Goal: Information Seeking & Learning: Learn about a topic

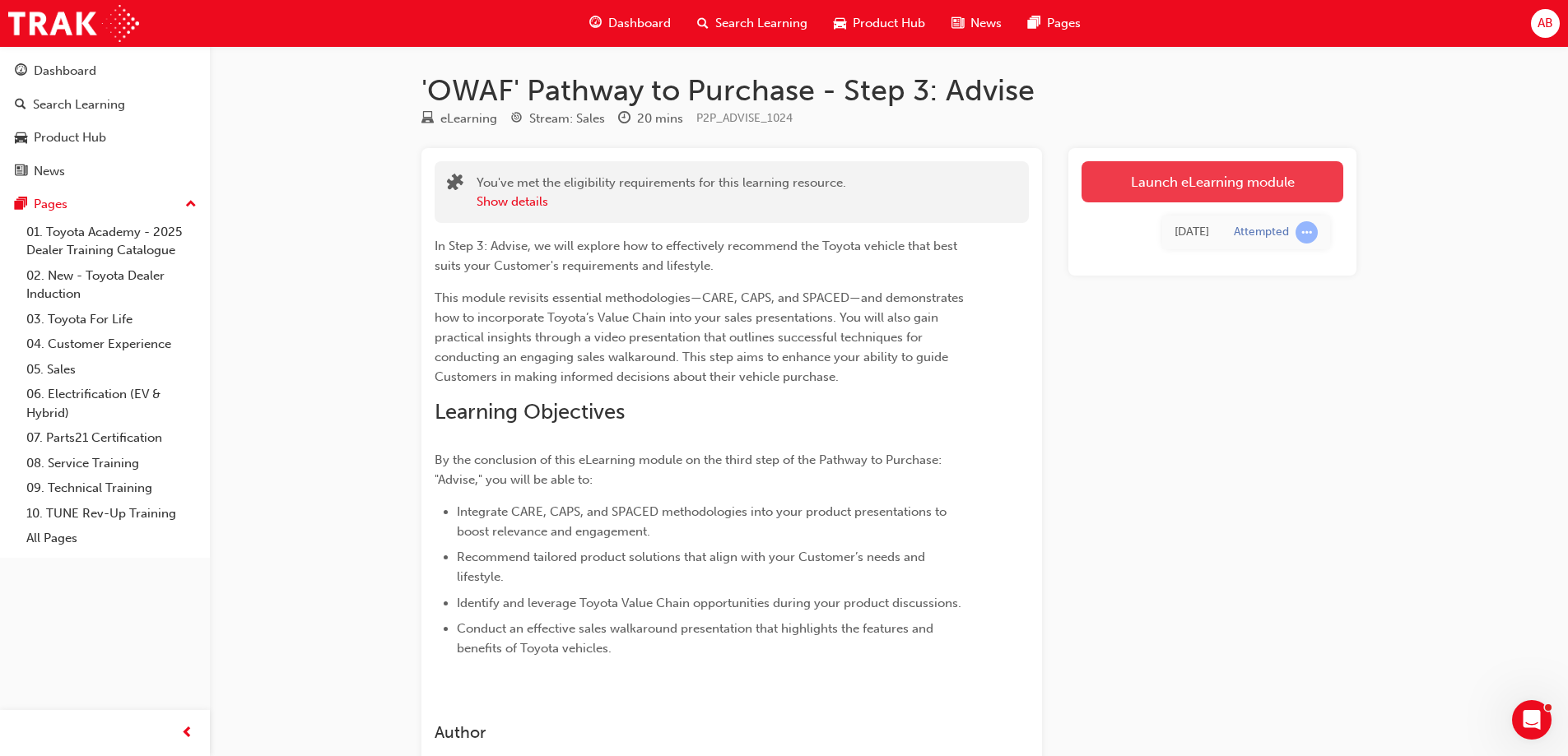
click at [1216, 187] on link "Launch eLearning module" at bounding box center [1212, 182] width 262 height 41
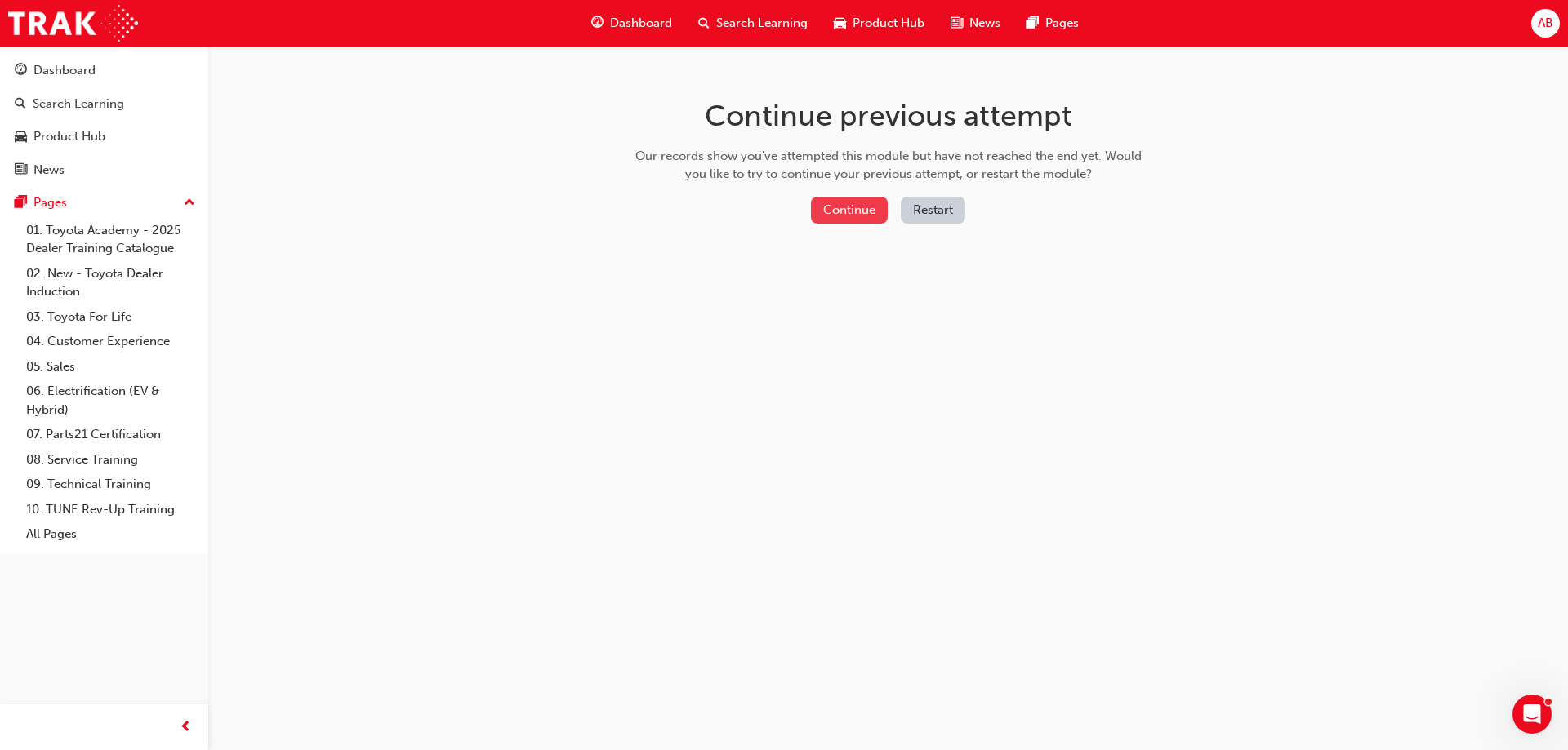
click at [861, 213] on button "Continue" at bounding box center [849, 210] width 77 height 27
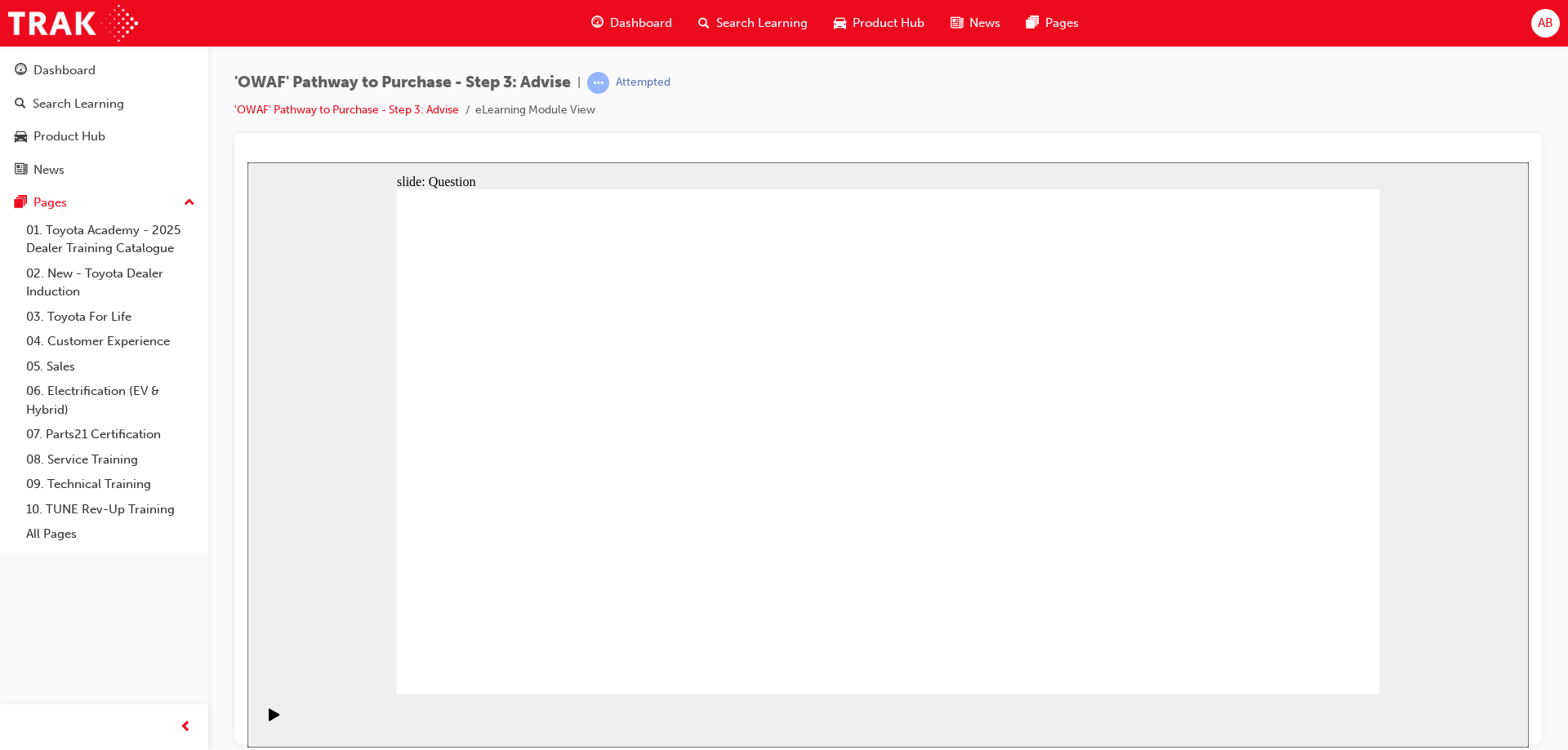
drag, startPoint x: 1244, startPoint y: 486, endPoint x: 968, endPoint y: 477, distance: 276.1
drag, startPoint x: 1194, startPoint y: 495, endPoint x: 650, endPoint y: 496, distance: 544.0
drag, startPoint x: 1176, startPoint y: 479, endPoint x: 888, endPoint y: 498, distance: 288.6
drag, startPoint x: 1187, startPoint y: 503, endPoint x: 900, endPoint y: 500, distance: 287.0
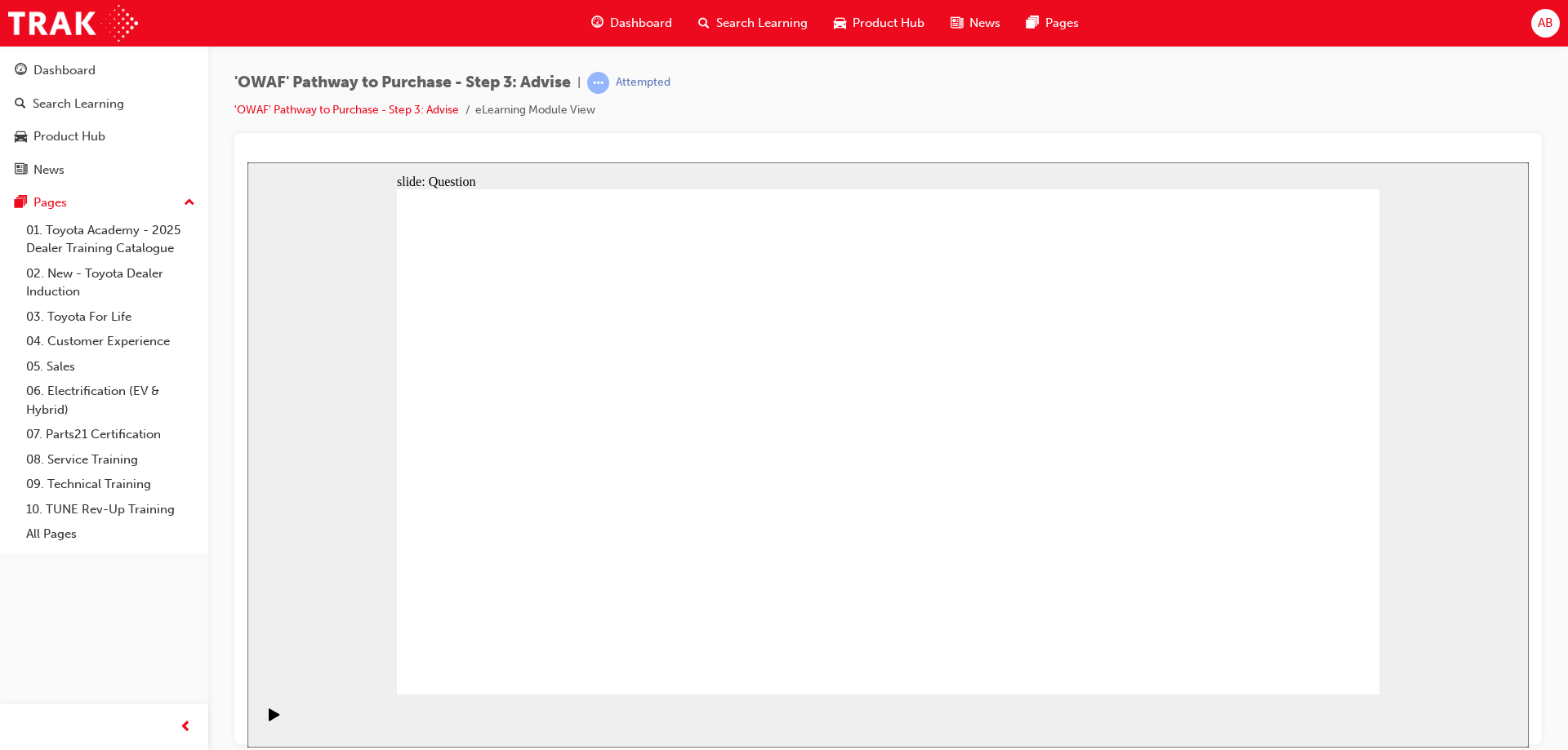
drag, startPoint x: 1091, startPoint y: 505, endPoint x: 873, endPoint y: 486, distance: 218.8
drag, startPoint x: 1171, startPoint y: 508, endPoint x: 685, endPoint y: 495, distance: 486.2
drag, startPoint x: 1224, startPoint y: 493, endPoint x: 819, endPoint y: 532, distance: 406.9
drag, startPoint x: 1211, startPoint y: 505, endPoint x: 576, endPoint y: 509, distance: 635.0
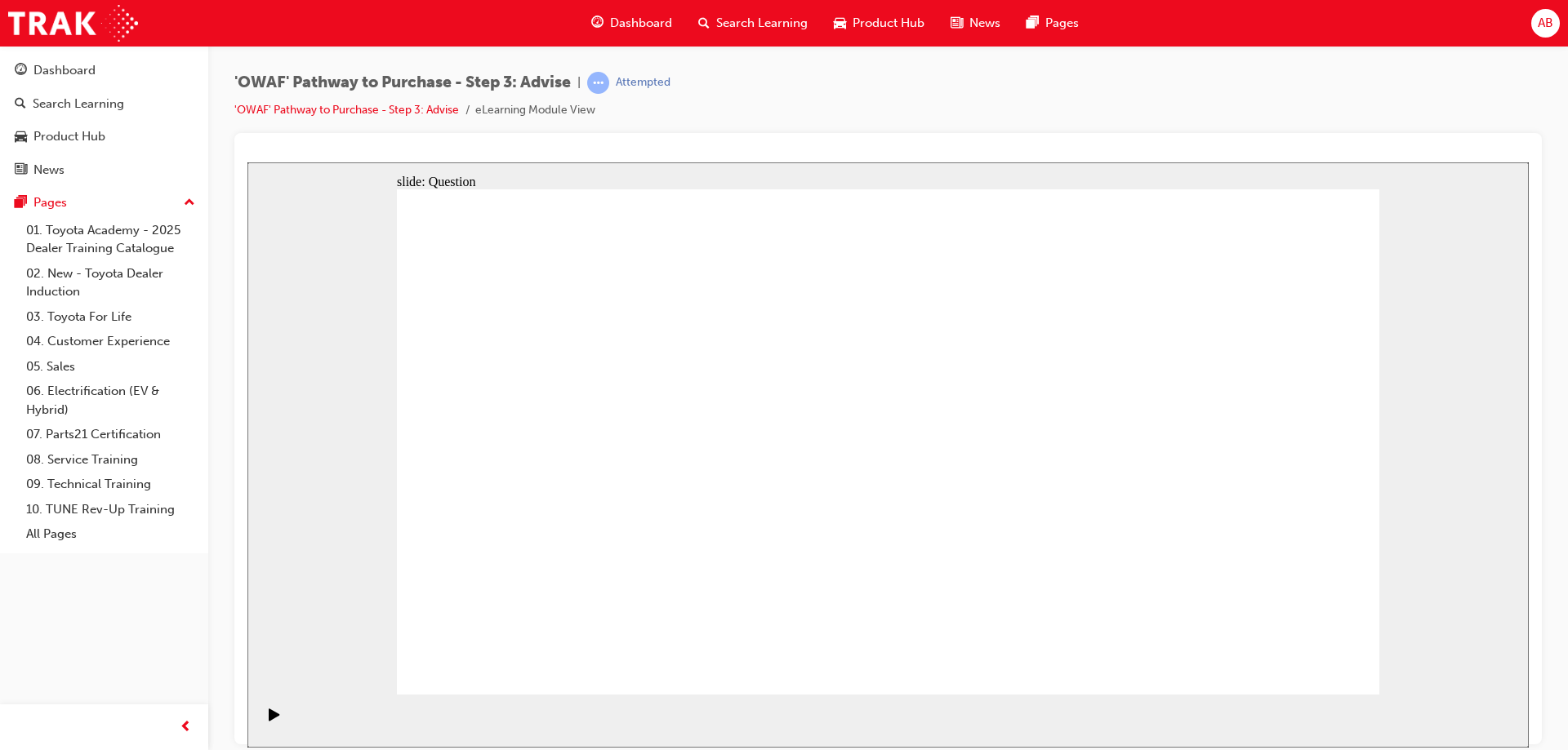
drag, startPoint x: 702, startPoint y: 550, endPoint x: 964, endPoint y: 415, distance: 294.7
drag, startPoint x: 698, startPoint y: 464, endPoint x: 1032, endPoint y: 411, distance: 338.2
drag, startPoint x: 586, startPoint y: 387, endPoint x: 932, endPoint y: 464, distance: 354.5
drag, startPoint x: 572, startPoint y: 482, endPoint x: 893, endPoint y: 485, distance: 321.0
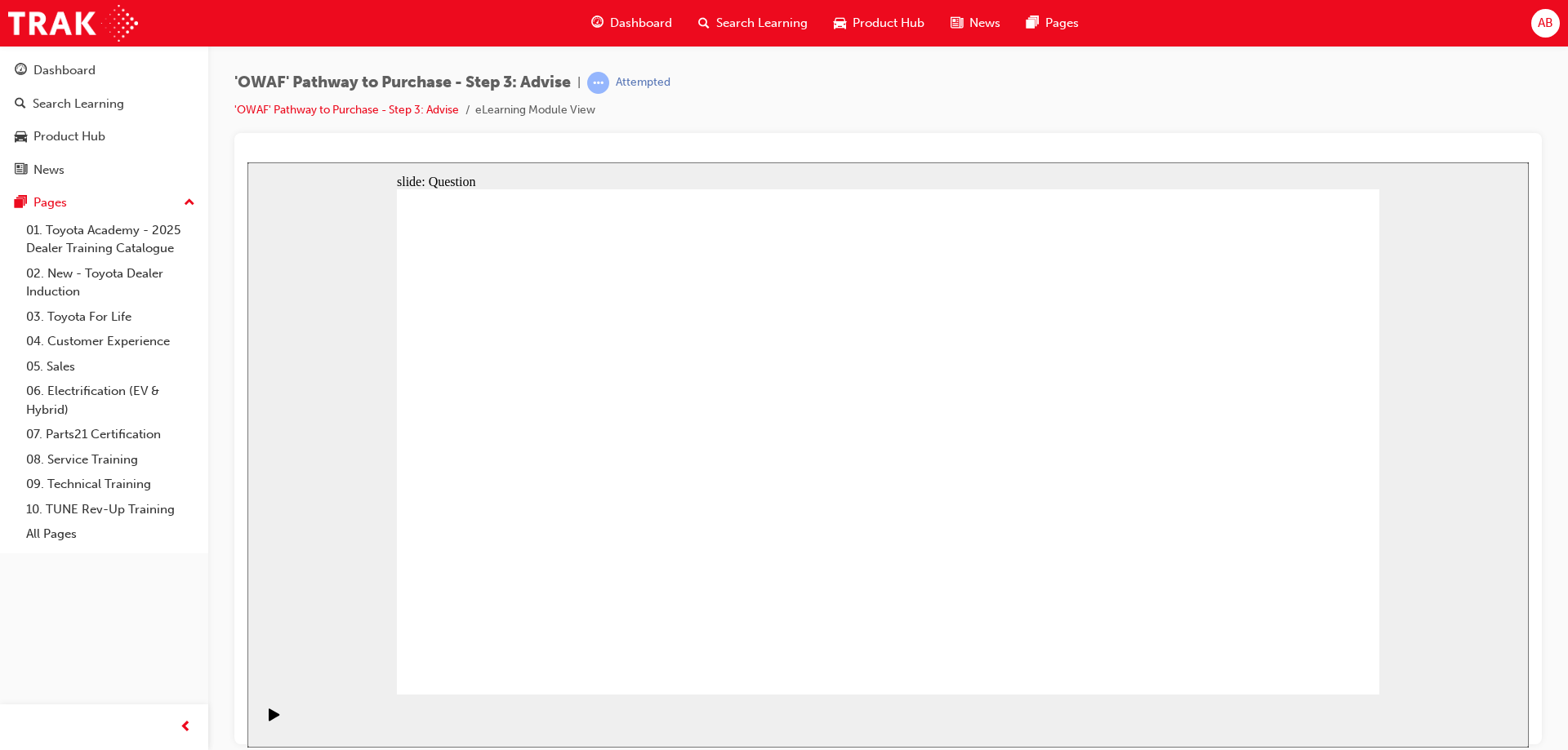
drag, startPoint x: 566, startPoint y: 548, endPoint x: 1033, endPoint y: 486, distance: 471.1
drag, startPoint x: 508, startPoint y: 484, endPoint x: 507, endPoint y: 499, distance: 15.0
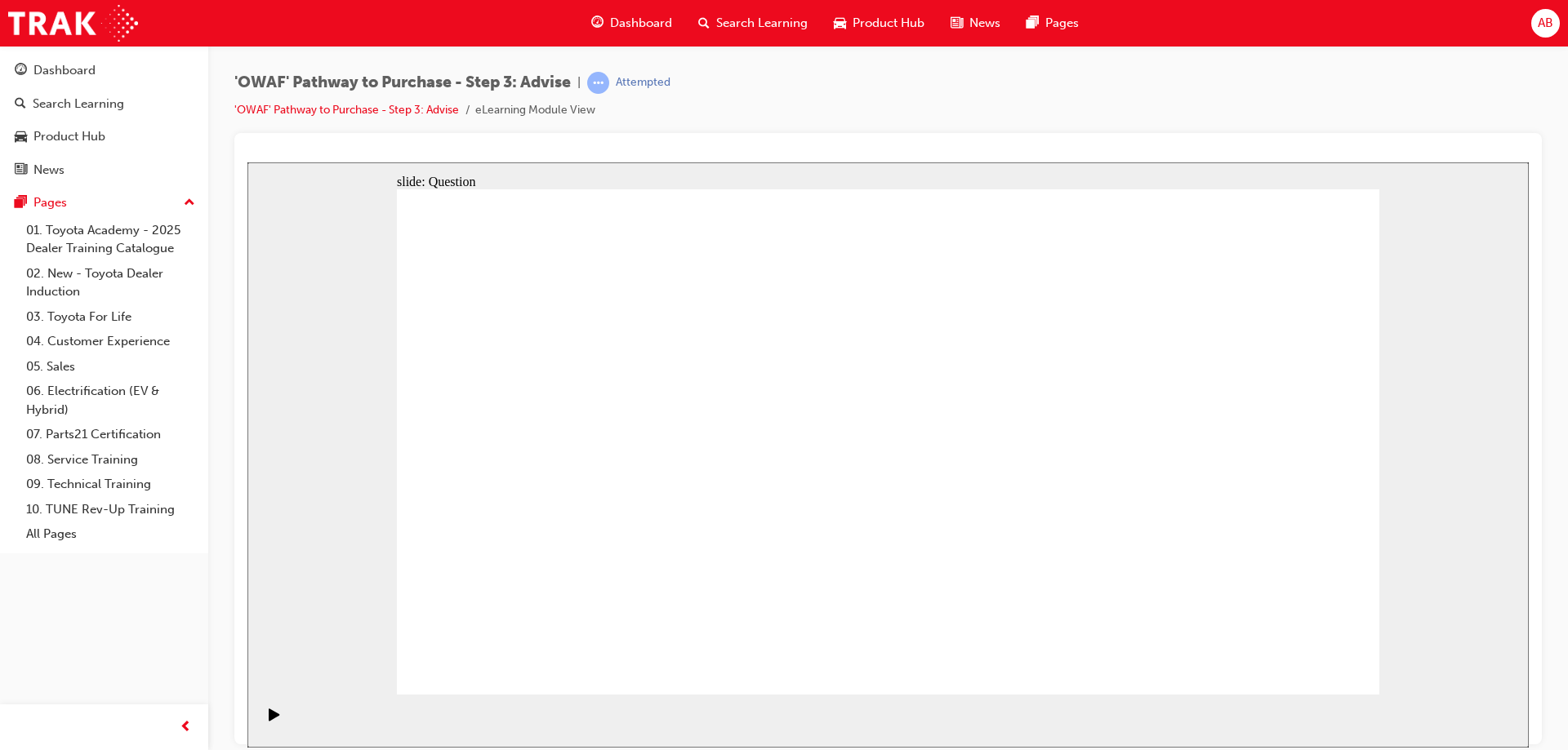
drag, startPoint x: 891, startPoint y: 399, endPoint x: 500, endPoint y: 593, distance: 436.5
drag, startPoint x: 991, startPoint y: 404, endPoint x: 600, endPoint y: 595, distance: 435.2
drag, startPoint x: 798, startPoint y: 396, endPoint x: 994, endPoint y: 592, distance: 277.2
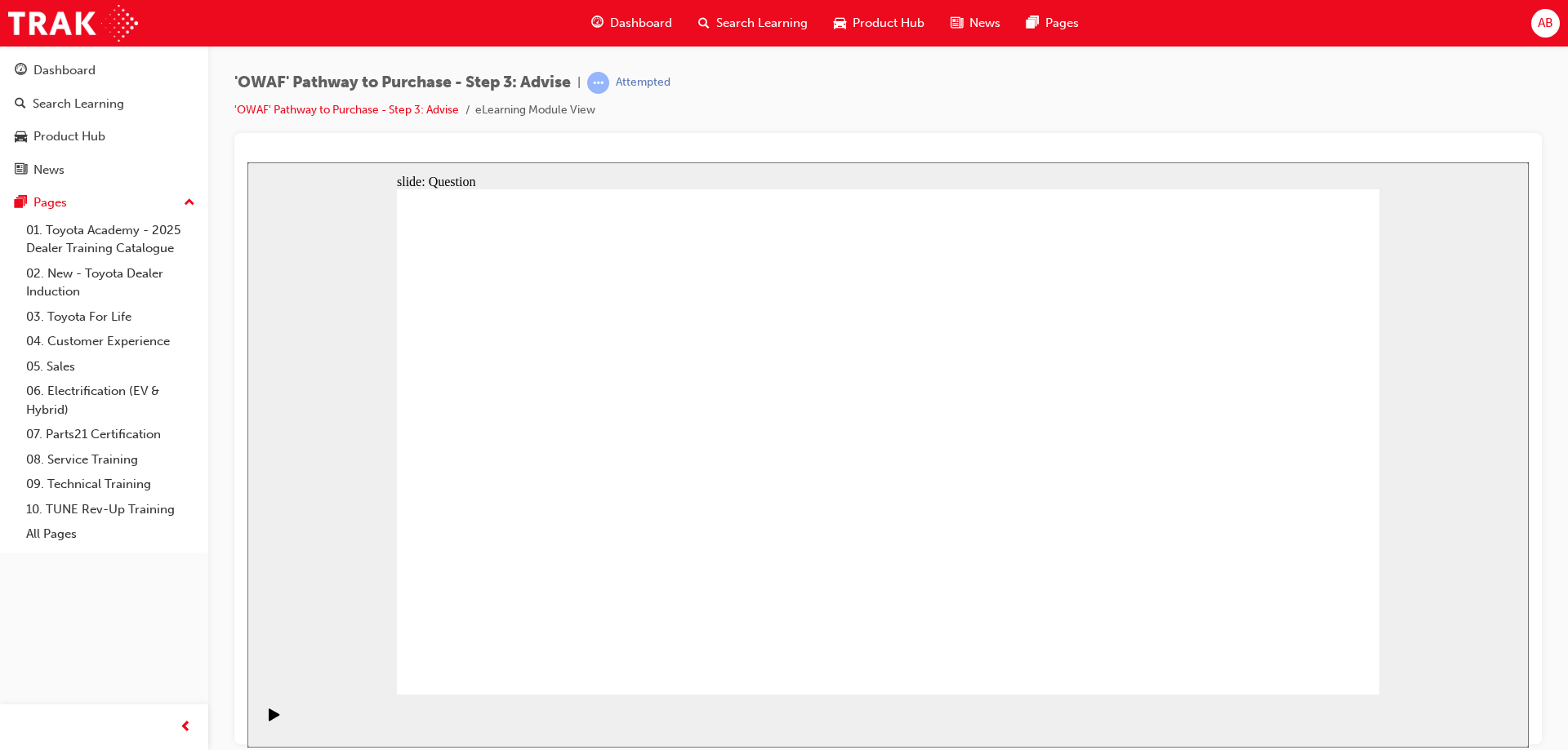
drag, startPoint x: 1297, startPoint y: 393, endPoint x: 808, endPoint y: 586, distance: 525.7
drag, startPoint x: 594, startPoint y: 384, endPoint x: 886, endPoint y: 574, distance: 348.4
drag, startPoint x: 1093, startPoint y: 389, endPoint x: 711, endPoint y: 582, distance: 428.0
drag, startPoint x: 697, startPoint y: 389, endPoint x: 1278, endPoint y: 583, distance: 612.5
drag, startPoint x: 509, startPoint y: 393, endPoint x: 1193, endPoint y: 584, distance: 710.2
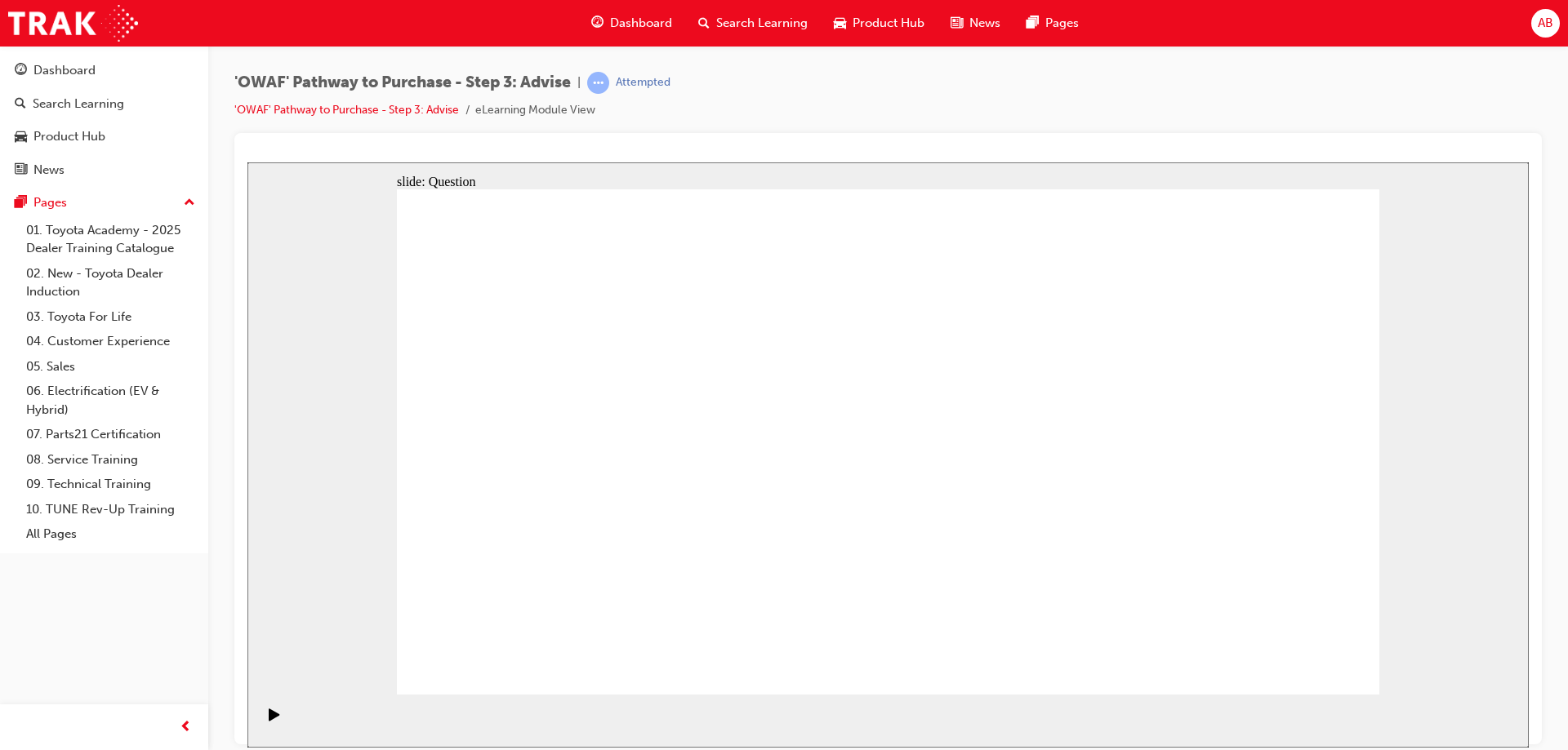
drag, startPoint x: 1176, startPoint y: 381, endPoint x: 1075, endPoint y: 575, distance: 218.7
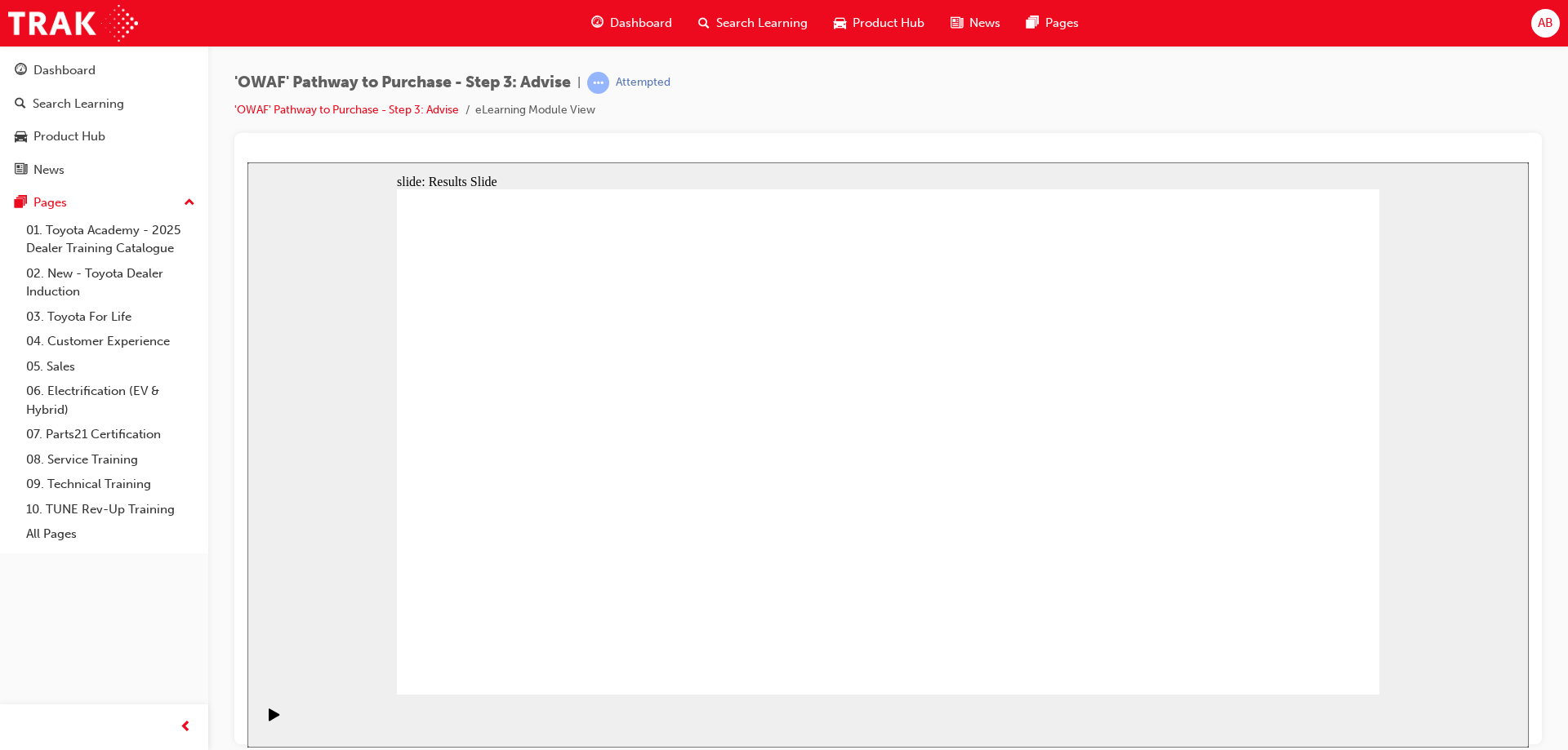
drag, startPoint x: 918, startPoint y: 611, endPoint x: 634, endPoint y: 401, distance: 353.2
drag, startPoint x: 1010, startPoint y: 588, endPoint x: 670, endPoint y: 455, distance: 365.1
drag, startPoint x: 669, startPoint y: 616, endPoint x: 673, endPoint y: 523, distance: 93.1
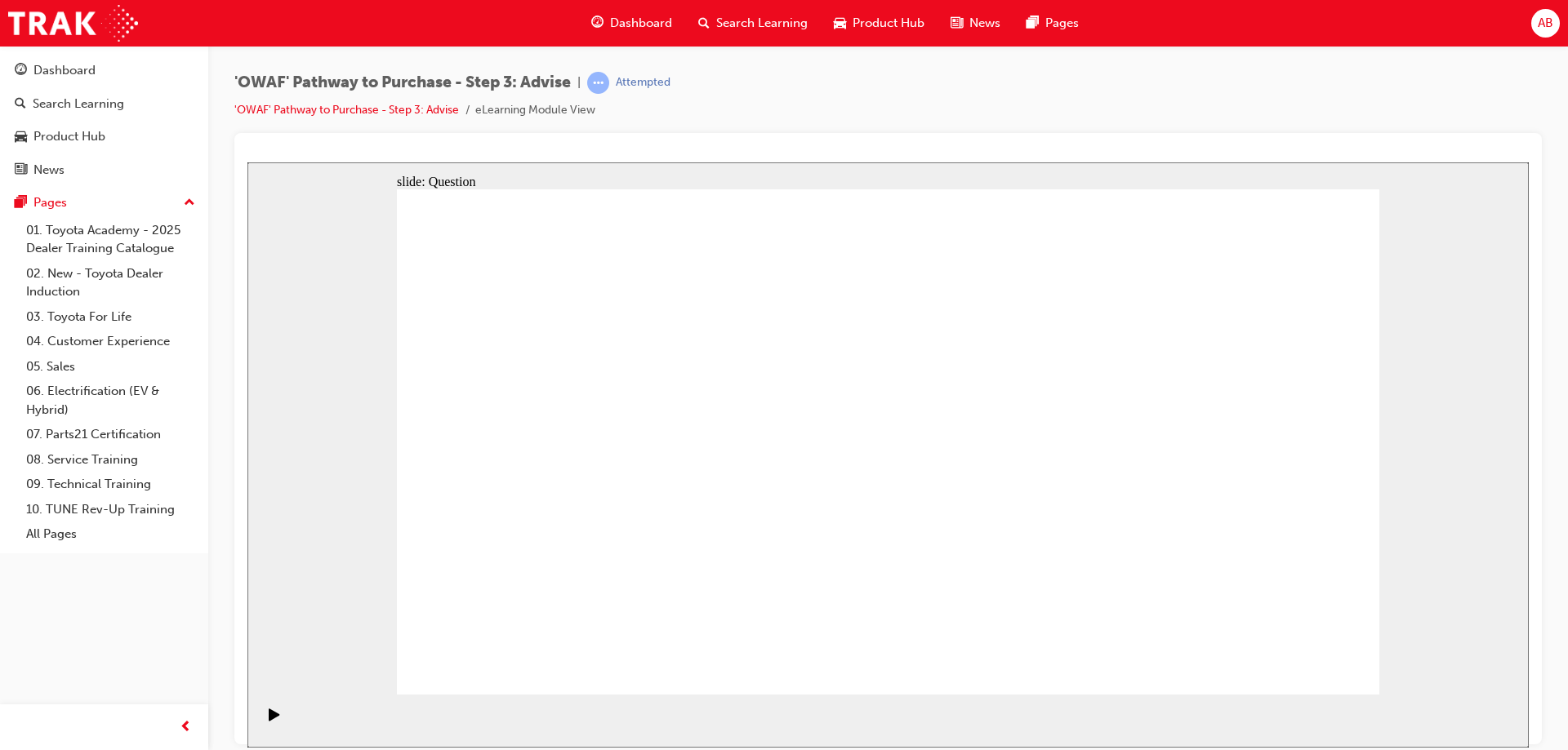
drag, startPoint x: 759, startPoint y: 597, endPoint x: 865, endPoint y: 405, distance: 219.3
drag, startPoint x: 928, startPoint y: 609, endPoint x: 640, endPoint y: 454, distance: 327.1
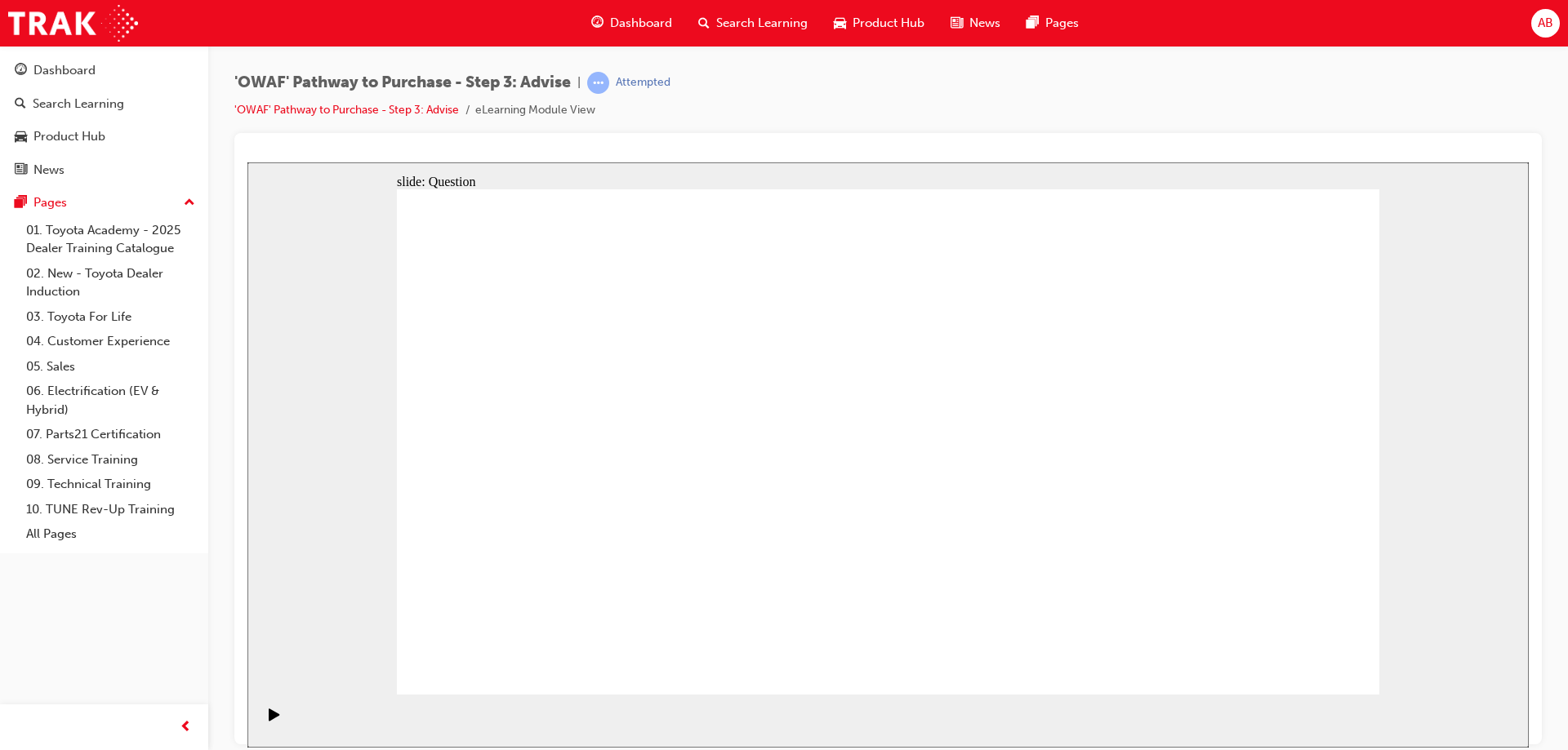
drag, startPoint x: 718, startPoint y: 646, endPoint x: 1061, endPoint y: 447, distance: 396.5
drag, startPoint x: 1024, startPoint y: 447, endPoint x: 752, endPoint y: 618, distance: 321.3
drag, startPoint x: 750, startPoint y: 542, endPoint x: 1089, endPoint y: 444, distance: 352.9
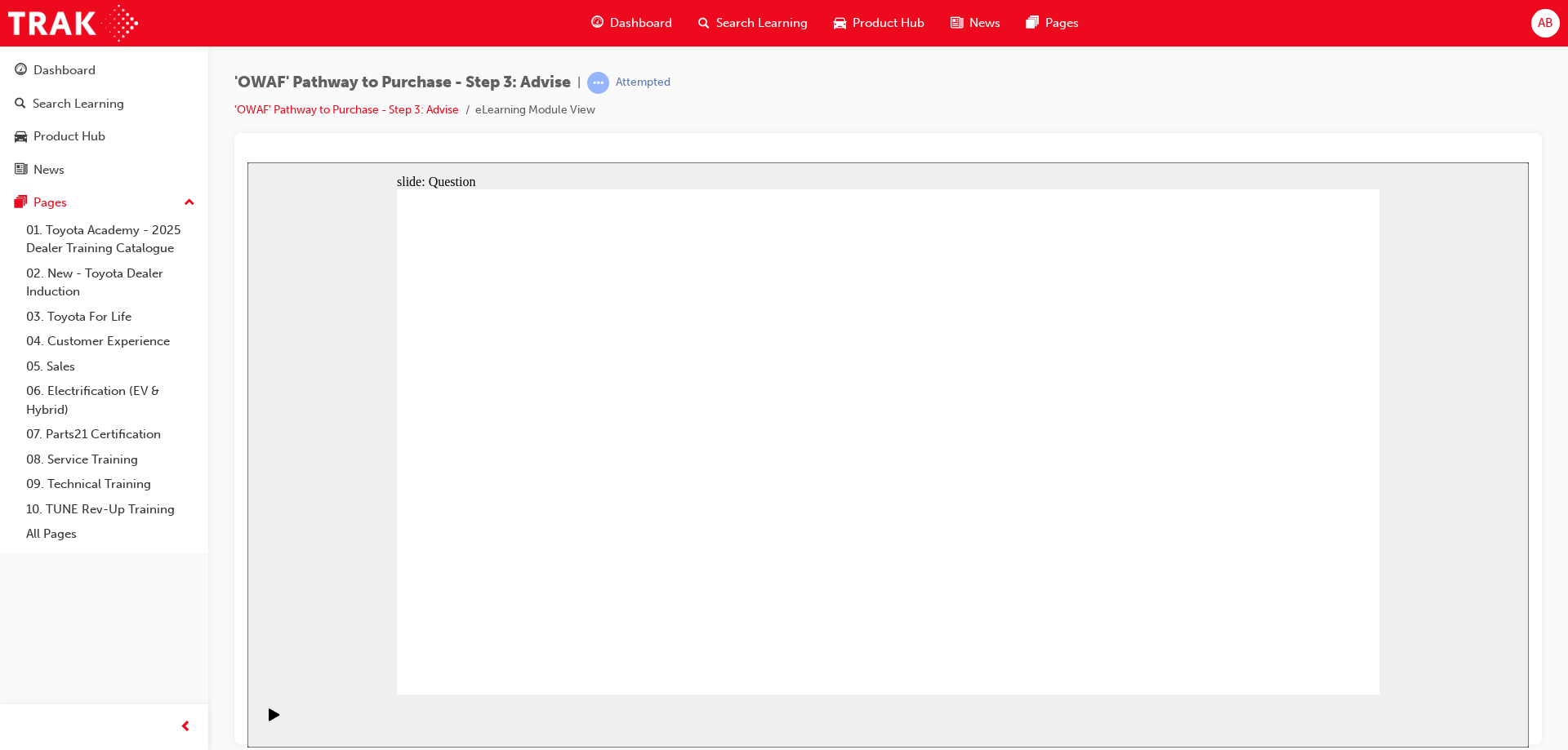
drag, startPoint x: 1033, startPoint y: 442, endPoint x: 608, endPoint y: 541, distance: 436.4
drag, startPoint x: 798, startPoint y: 600, endPoint x: 1024, endPoint y: 456, distance: 268.0
drag, startPoint x: 1198, startPoint y: 514, endPoint x: 979, endPoint y: 530, distance: 219.6
drag, startPoint x: 1216, startPoint y: 492, endPoint x: 606, endPoint y: 504, distance: 610.1
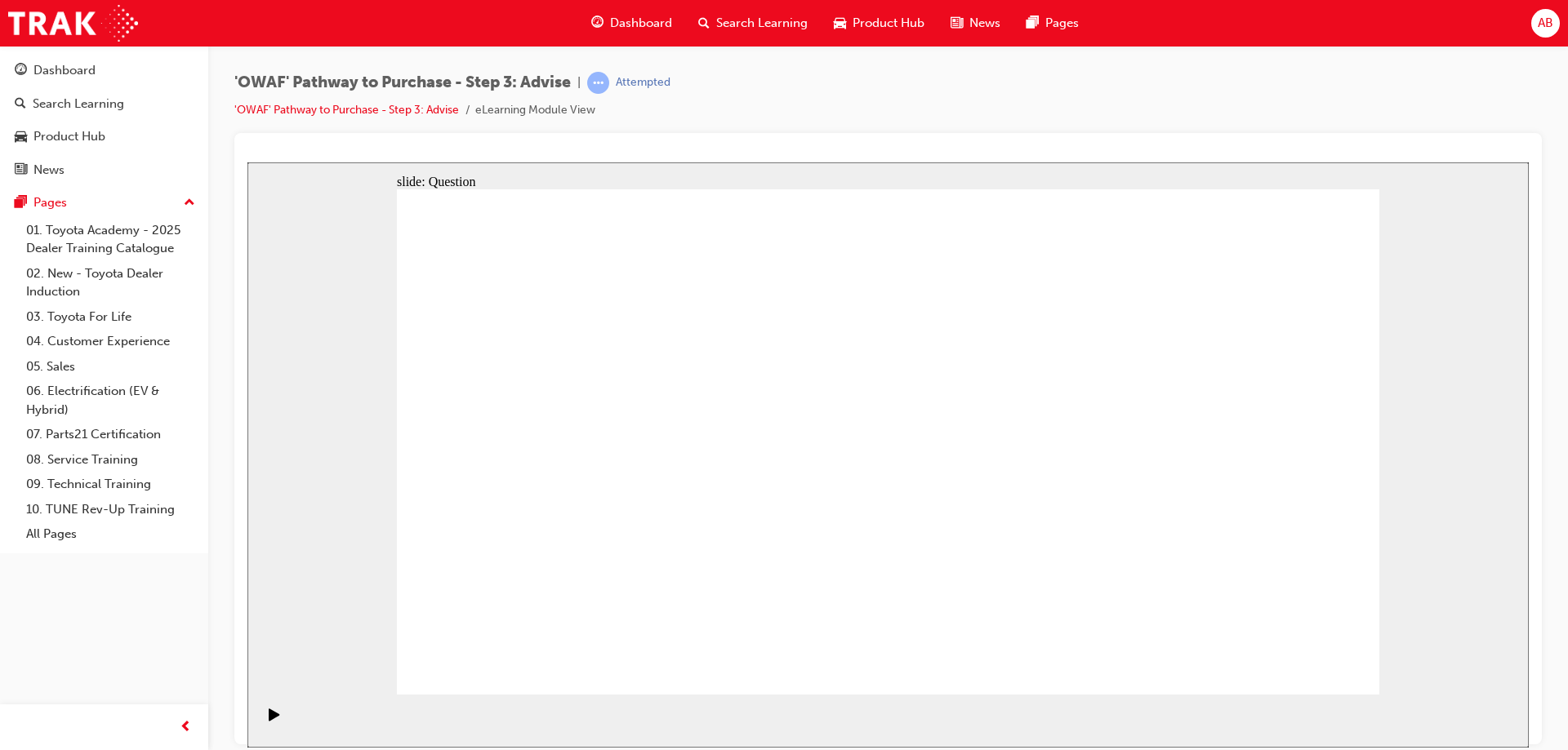
drag, startPoint x: 1216, startPoint y: 490, endPoint x: 926, endPoint y: 508, distance: 290.6
drag, startPoint x: 1241, startPoint y: 505, endPoint x: 961, endPoint y: 514, distance: 280.1
drag, startPoint x: 1200, startPoint y: 487, endPoint x: 898, endPoint y: 492, distance: 302.0
drag, startPoint x: 1206, startPoint y: 504, endPoint x: 615, endPoint y: 501, distance: 591.0
drag, startPoint x: 1224, startPoint y: 500, endPoint x: 616, endPoint y: 514, distance: 608.2
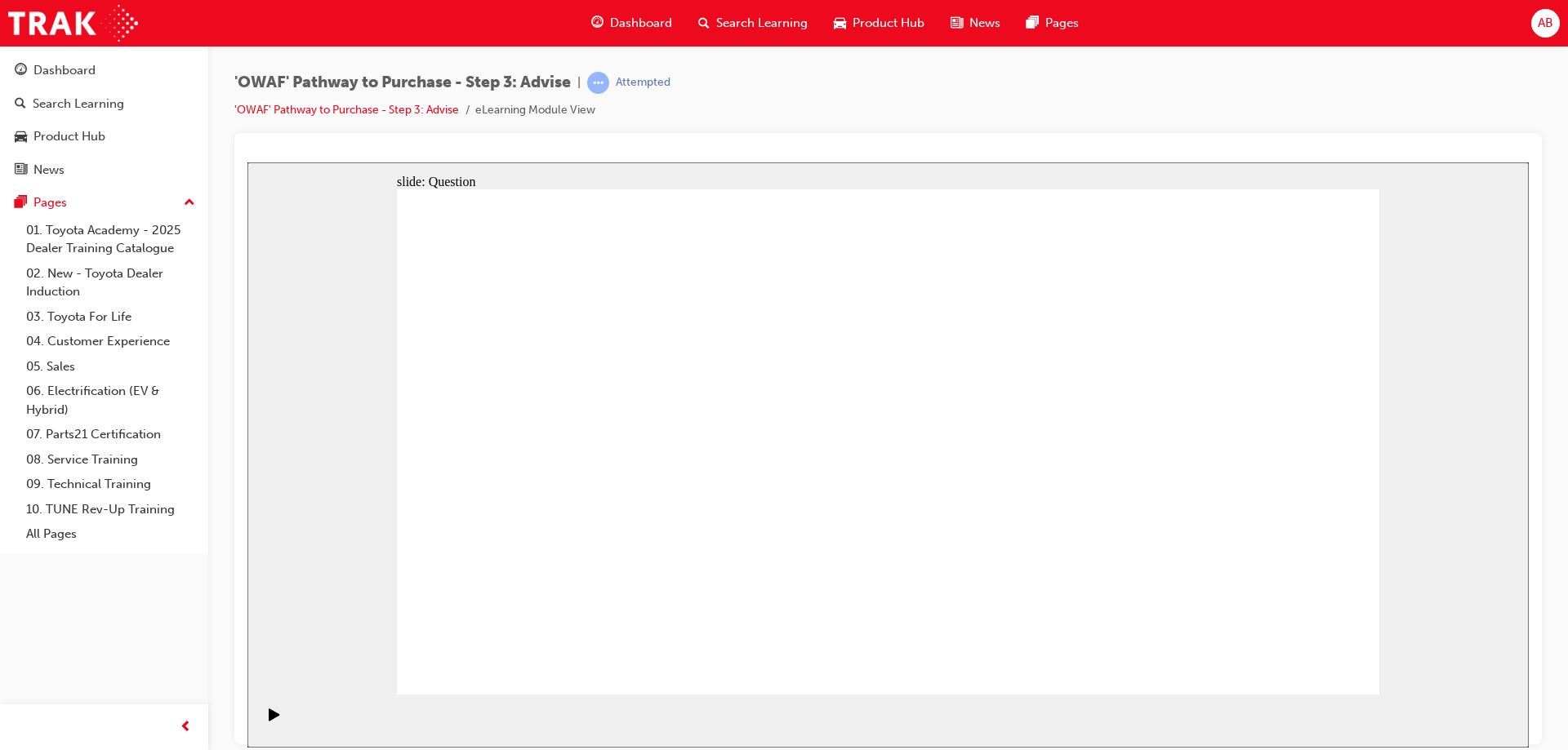
drag, startPoint x: 1195, startPoint y: 476, endPoint x: 598, endPoint y: 508, distance: 597.9
drag, startPoint x: 711, startPoint y: 479, endPoint x: 974, endPoint y: 423, distance: 268.9
drag, startPoint x: 750, startPoint y: 562, endPoint x: 1049, endPoint y: 443, distance: 321.8
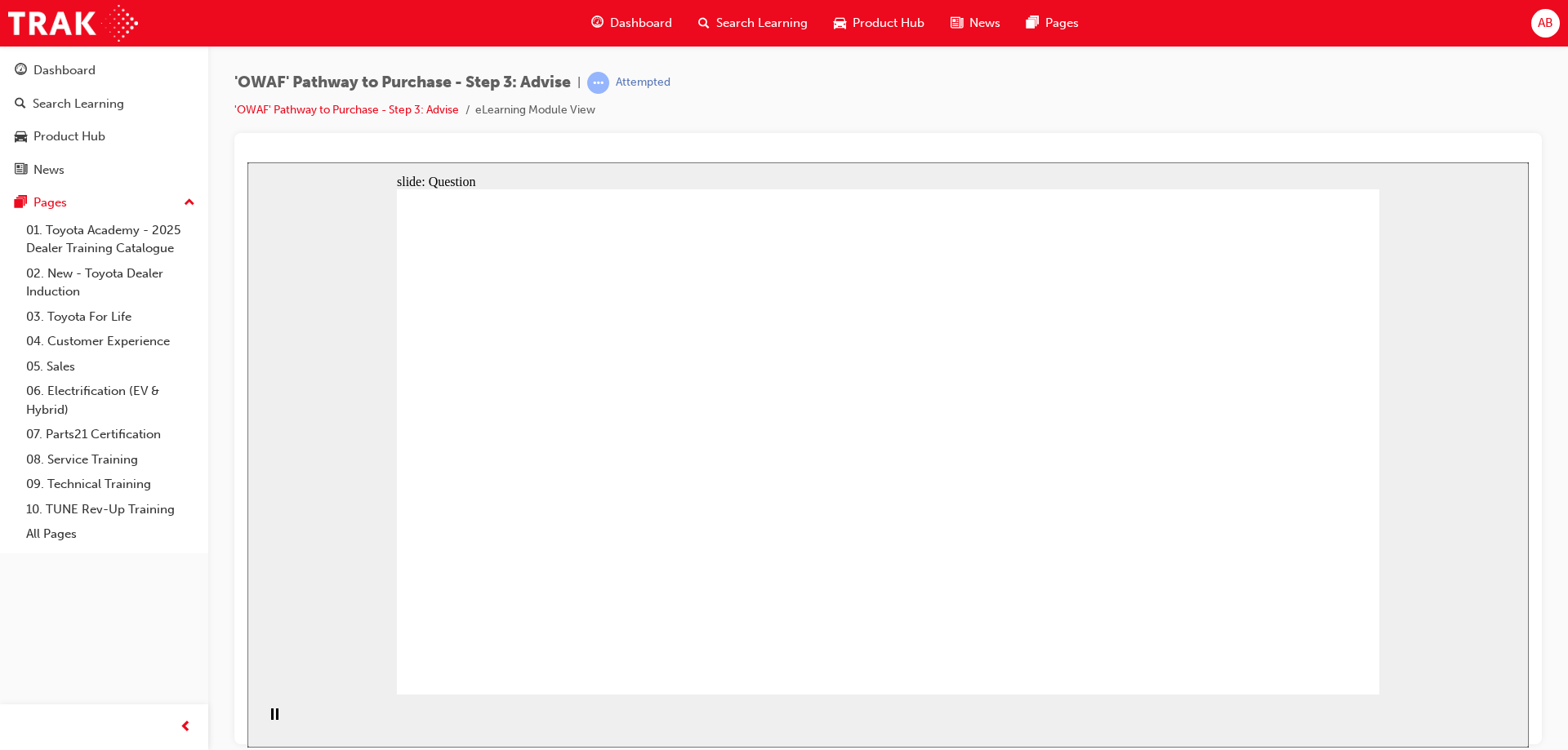
drag, startPoint x: 592, startPoint y: 386, endPoint x: 1009, endPoint y: 436, distance: 420.0
drag, startPoint x: 589, startPoint y: 486, endPoint x: 941, endPoint y: 466, distance: 352.6
drag, startPoint x: 673, startPoint y: 534, endPoint x: 1145, endPoint y: 459, distance: 477.9
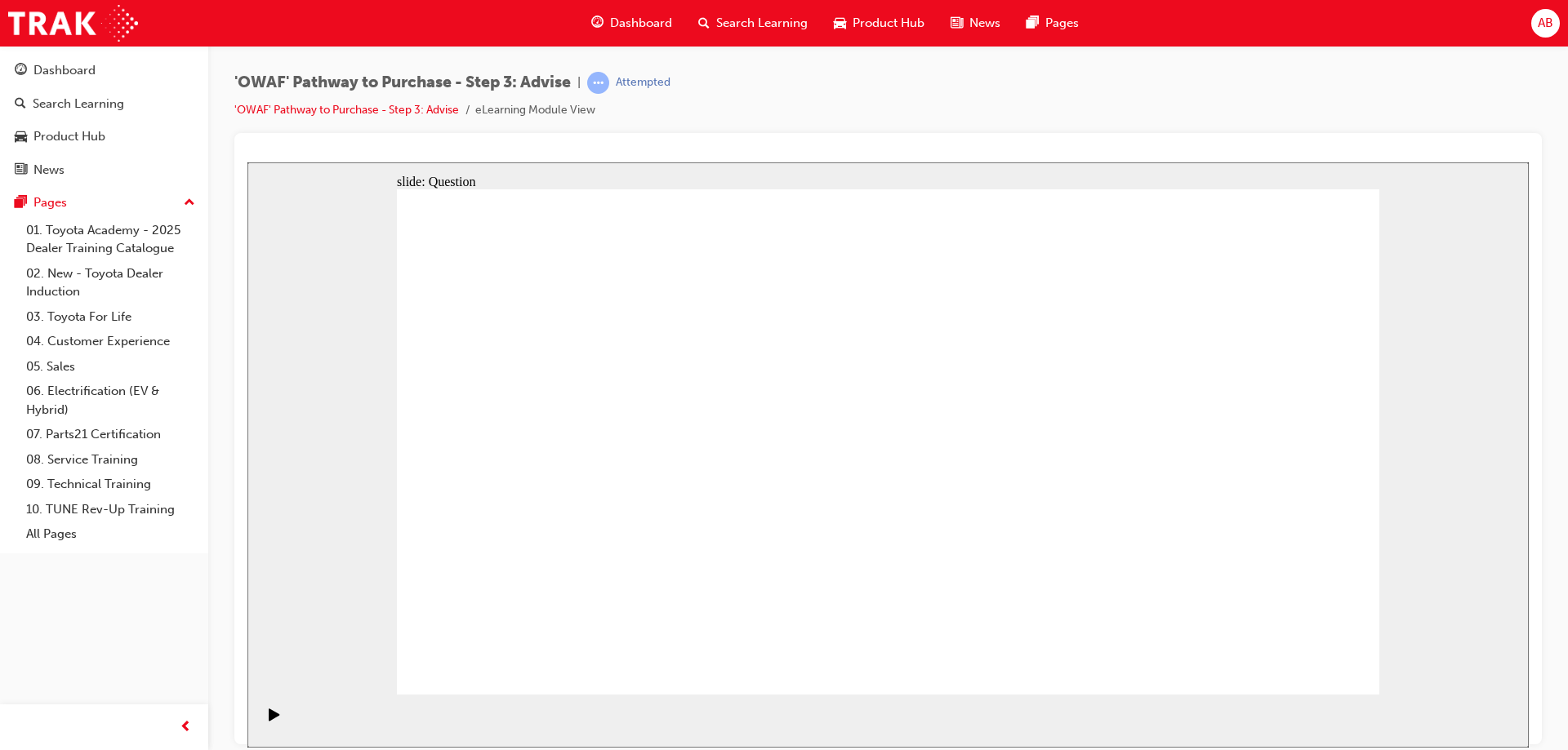
drag, startPoint x: 897, startPoint y: 378, endPoint x: 508, endPoint y: 571, distance: 434.2
drag, startPoint x: 979, startPoint y: 393, endPoint x: 593, endPoint y: 583, distance: 430.2
drag, startPoint x: 1089, startPoint y: 380, endPoint x: 703, endPoint y: 574, distance: 432.0
drag, startPoint x: 1279, startPoint y: 387, endPoint x: 790, endPoint y: 574, distance: 523.5
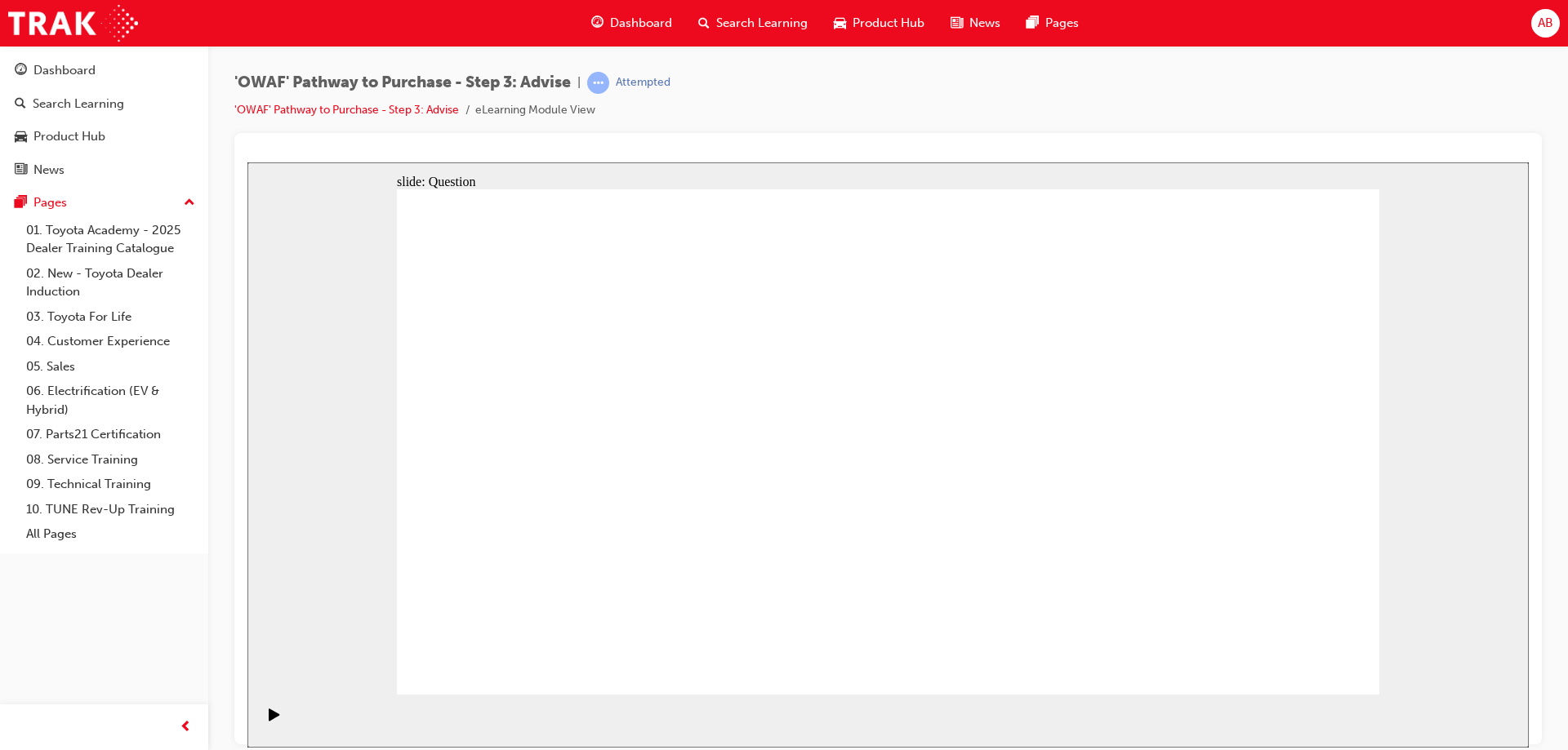
drag, startPoint x: 591, startPoint y: 393, endPoint x: 888, endPoint y: 588, distance: 355.3
drag, startPoint x: 698, startPoint y: 374, endPoint x: 1282, endPoint y: 567, distance: 615.1
drag, startPoint x: 528, startPoint y: 388, endPoint x: 1015, endPoint y: 585, distance: 525.3
drag, startPoint x: 774, startPoint y: 382, endPoint x: 1059, endPoint y: 569, distance: 340.9
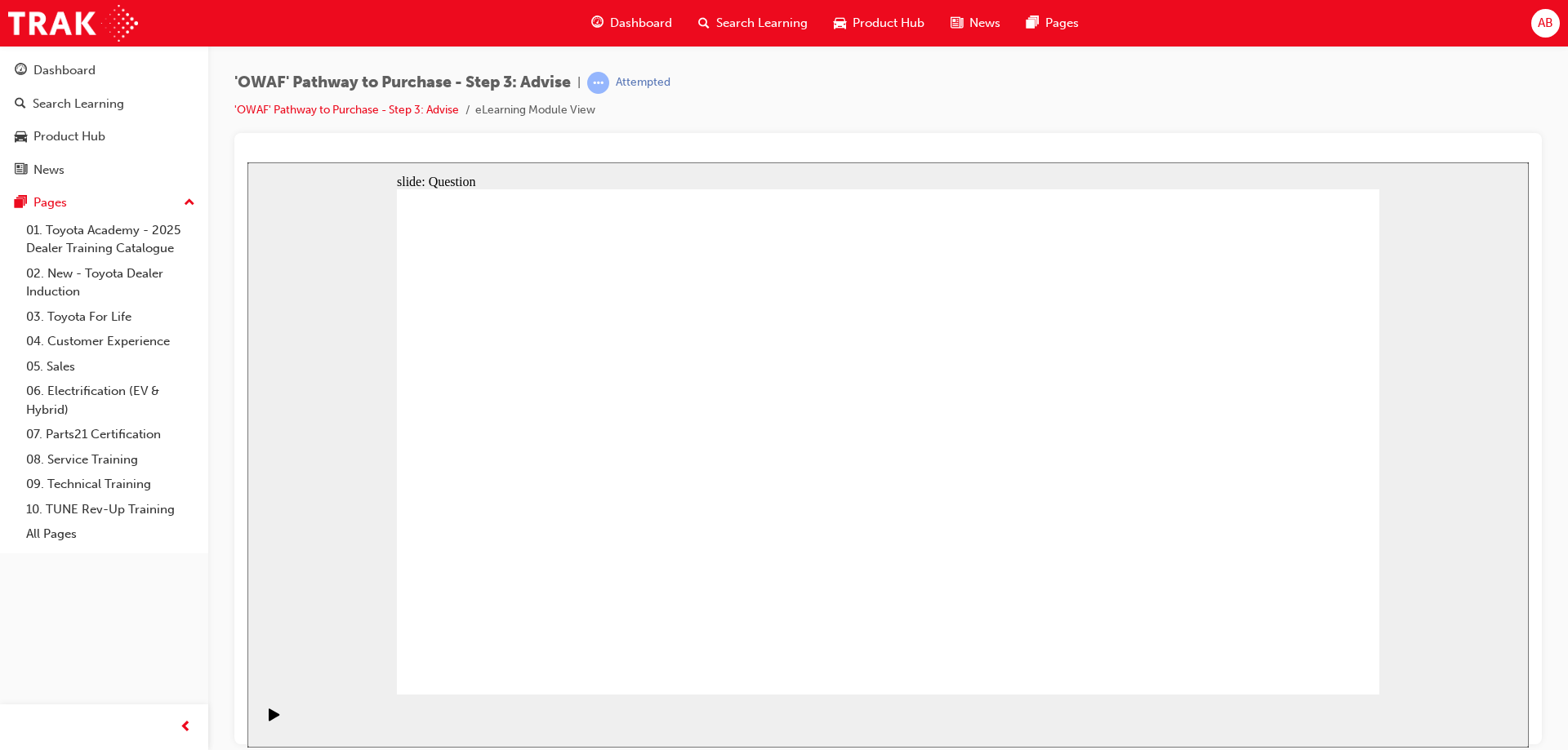
drag, startPoint x: 998, startPoint y: 577, endPoint x: 1203, endPoint y: 578, distance: 205.0
drag, startPoint x: 1187, startPoint y: 405, endPoint x: 997, endPoint y: 594, distance: 268.0
drag, startPoint x: 1014, startPoint y: 582, endPoint x: 1103, endPoint y: 593, distance: 89.7
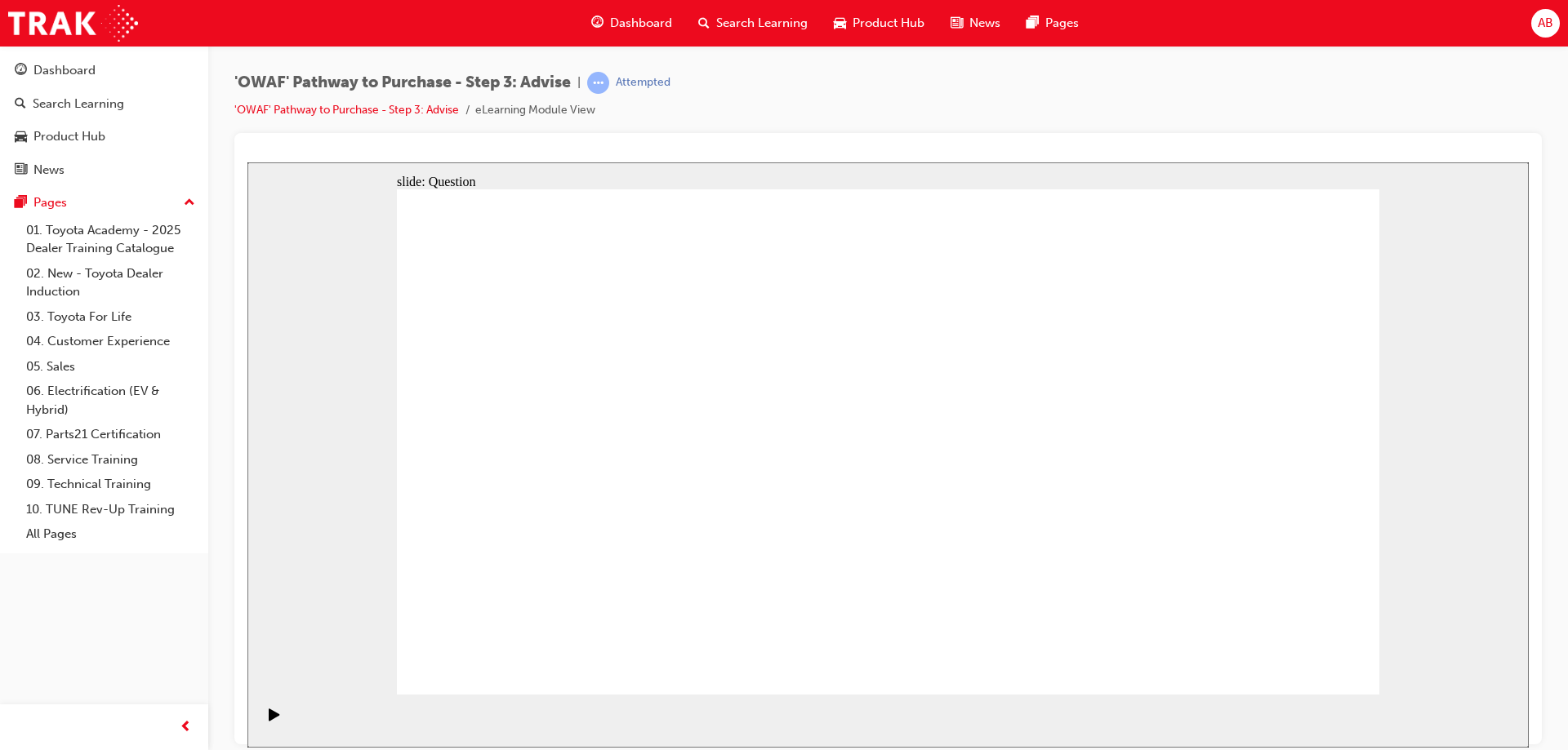
drag, startPoint x: 810, startPoint y: 376, endPoint x: 1013, endPoint y: 574, distance: 283.6
drag, startPoint x: 928, startPoint y: 597, endPoint x: 634, endPoint y: 376, distance: 367.8
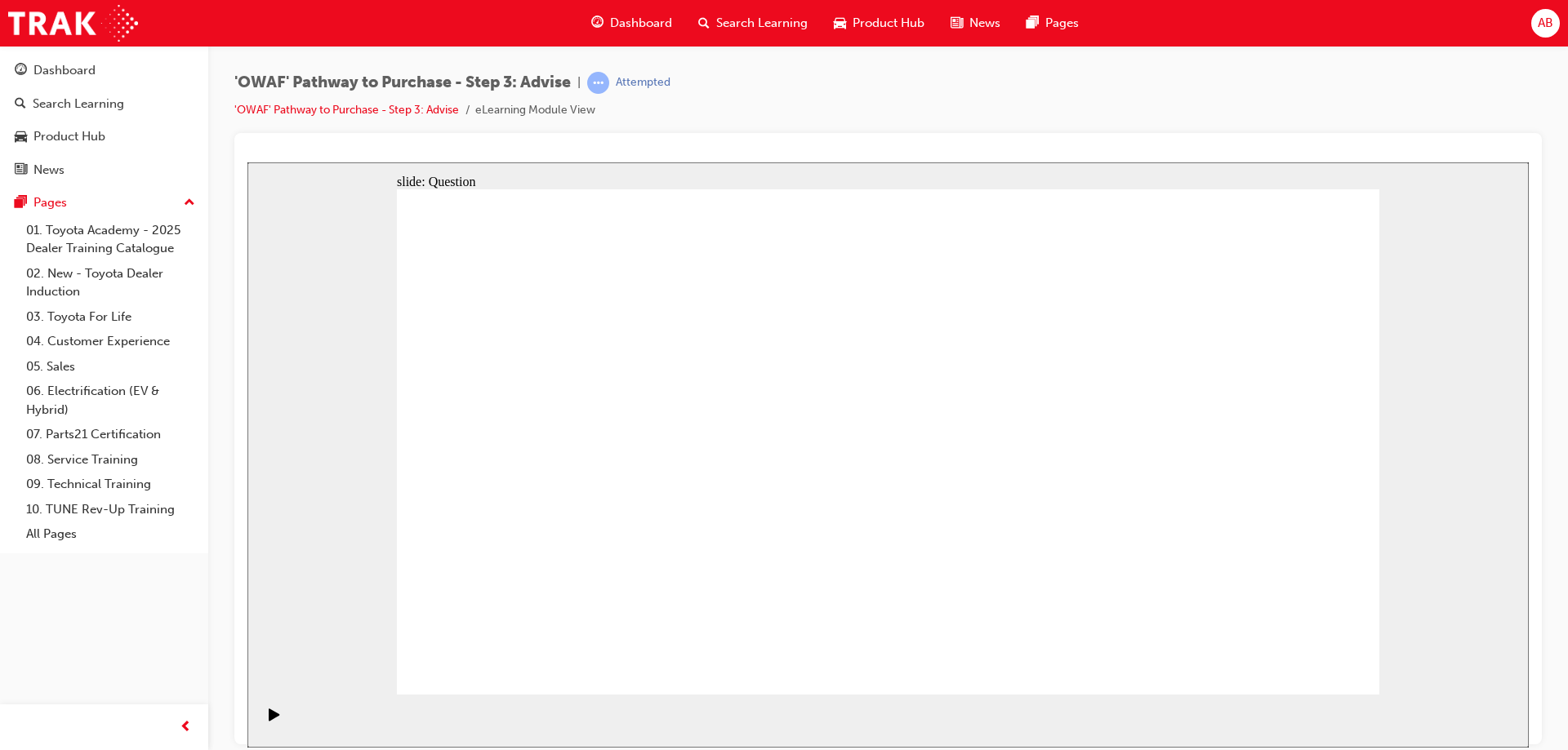
drag, startPoint x: 1237, startPoint y: 614, endPoint x: 672, endPoint y: 490, distance: 578.4
drag, startPoint x: 683, startPoint y: 608, endPoint x: 682, endPoint y: 543, distance: 65.0
drag, startPoint x: 746, startPoint y: 598, endPoint x: 842, endPoint y: 407, distance: 213.8
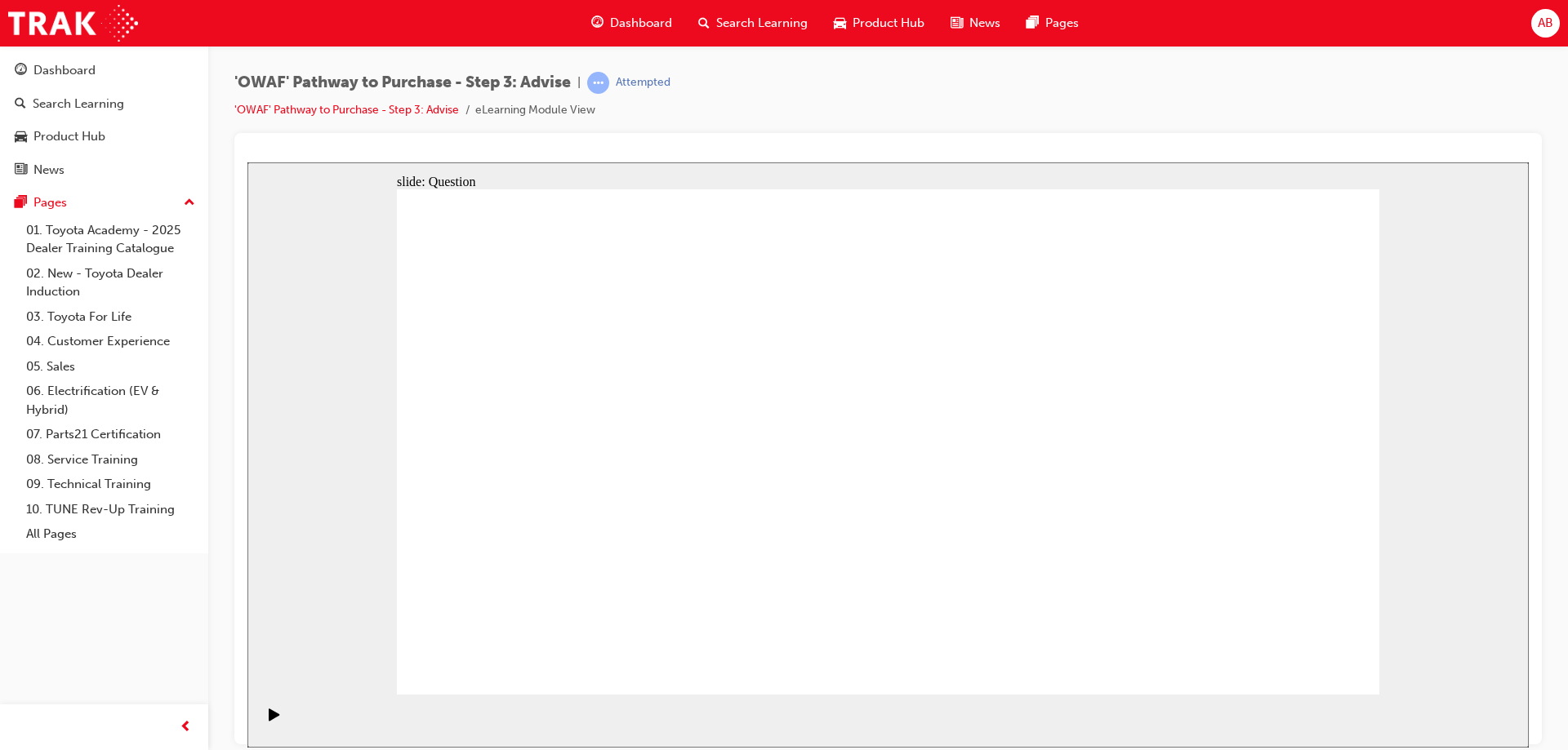
drag, startPoint x: 897, startPoint y: 597, endPoint x: 618, endPoint y: 439, distance: 320.6
drag, startPoint x: 698, startPoint y: 553, endPoint x: 1055, endPoint y: 465, distance: 367.7
drag, startPoint x: 1033, startPoint y: 436, endPoint x: 637, endPoint y: 578, distance: 420.7
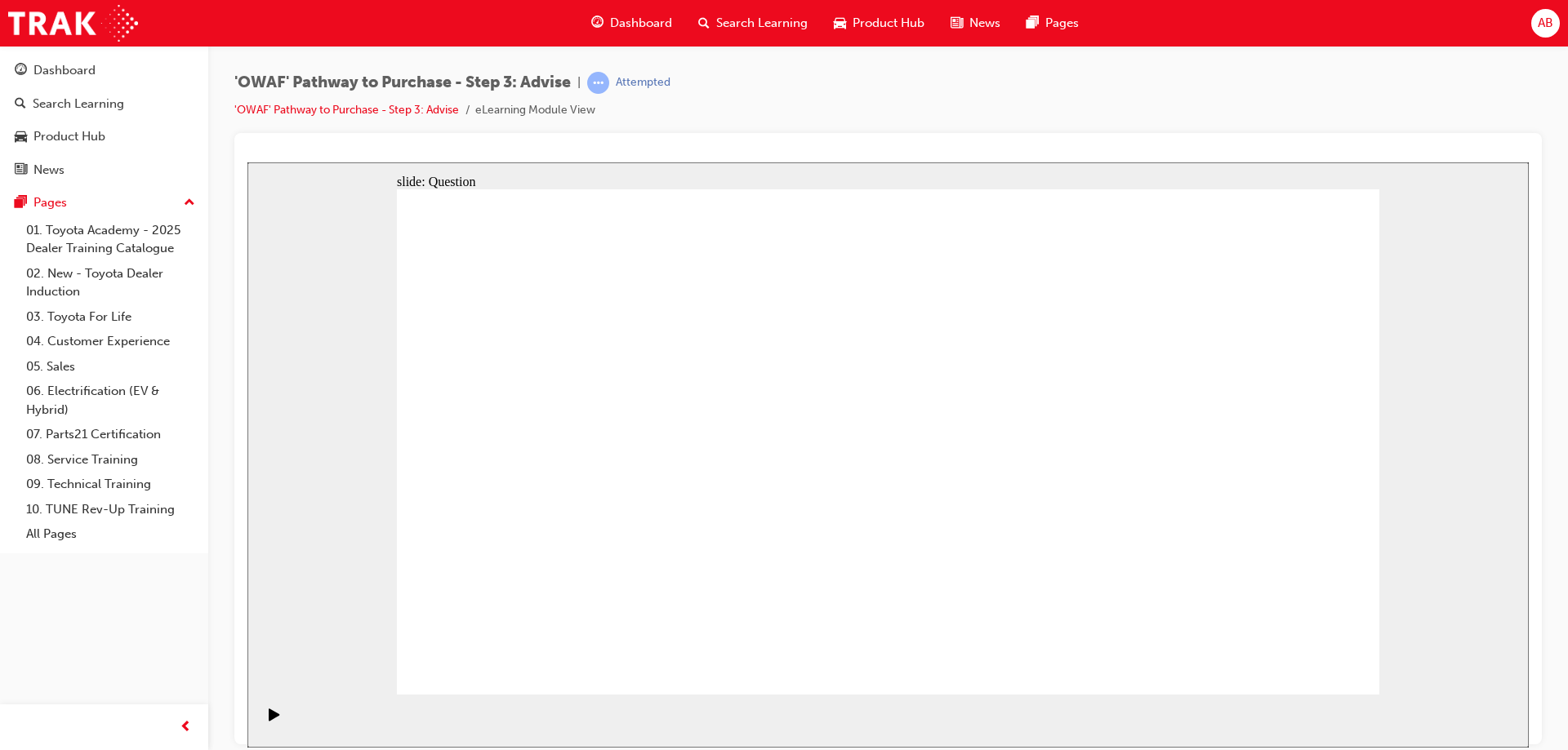
drag, startPoint x: 1070, startPoint y: 649, endPoint x: 1037, endPoint y: 458, distance: 193.8
drag, startPoint x: 1063, startPoint y: 444, endPoint x: 1078, endPoint y: 658, distance: 214.5
drag, startPoint x: 1075, startPoint y: 558, endPoint x: 1047, endPoint y: 457, distance: 104.8
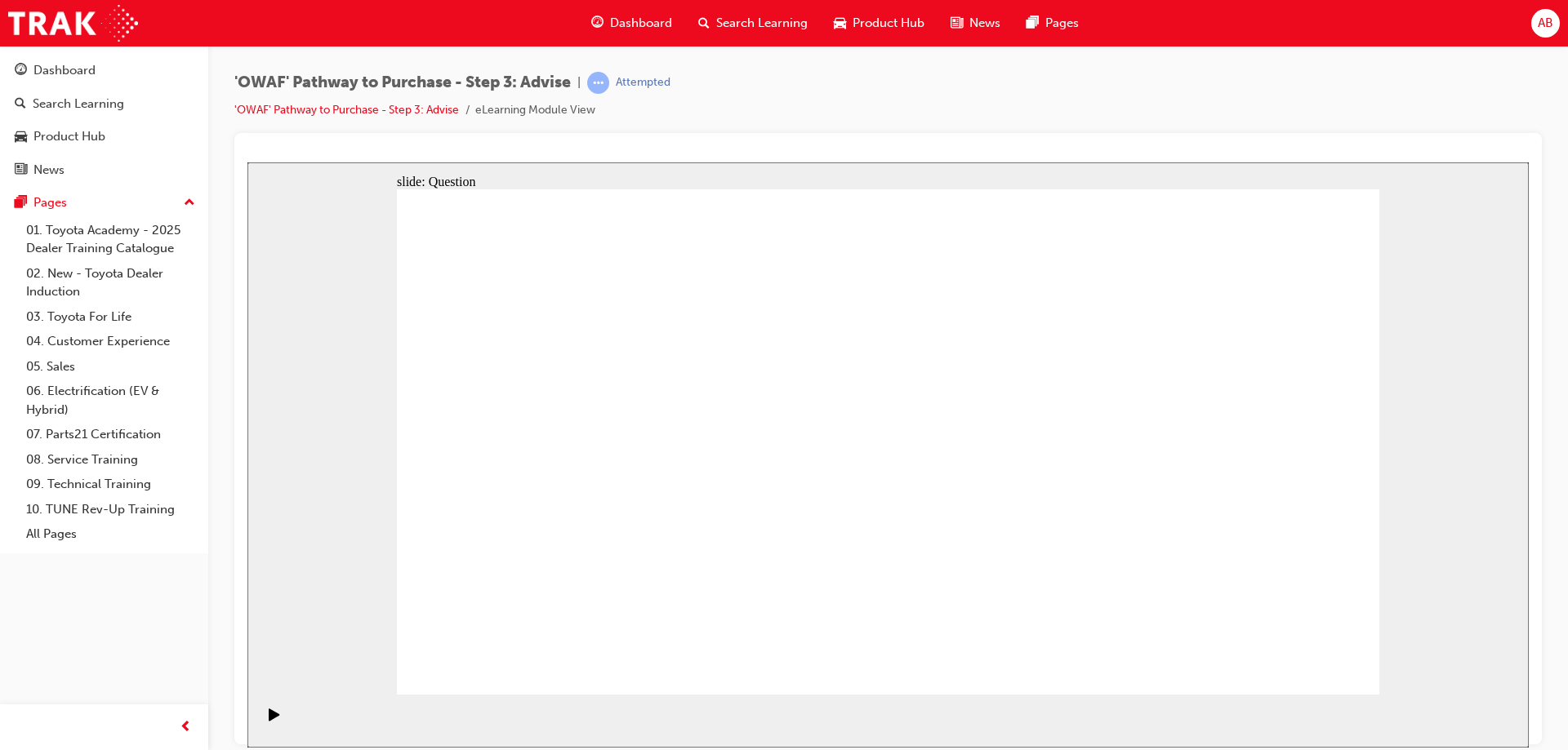
drag, startPoint x: 1205, startPoint y: 503, endPoint x: 955, endPoint y: 495, distance: 250.1
drag, startPoint x: 1244, startPoint y: 497, endPoint x: 650, endPoint y: 509, distance: 594.1
drag, startPoint x: 1227, startPoint y: 497, endPoint x: 917, endPoint y: 509, distance: 310.2
drag, startPoint x: 1217, startPoint y: 489, endPoint x: 925, endPoint y: 493, distance: 292.0
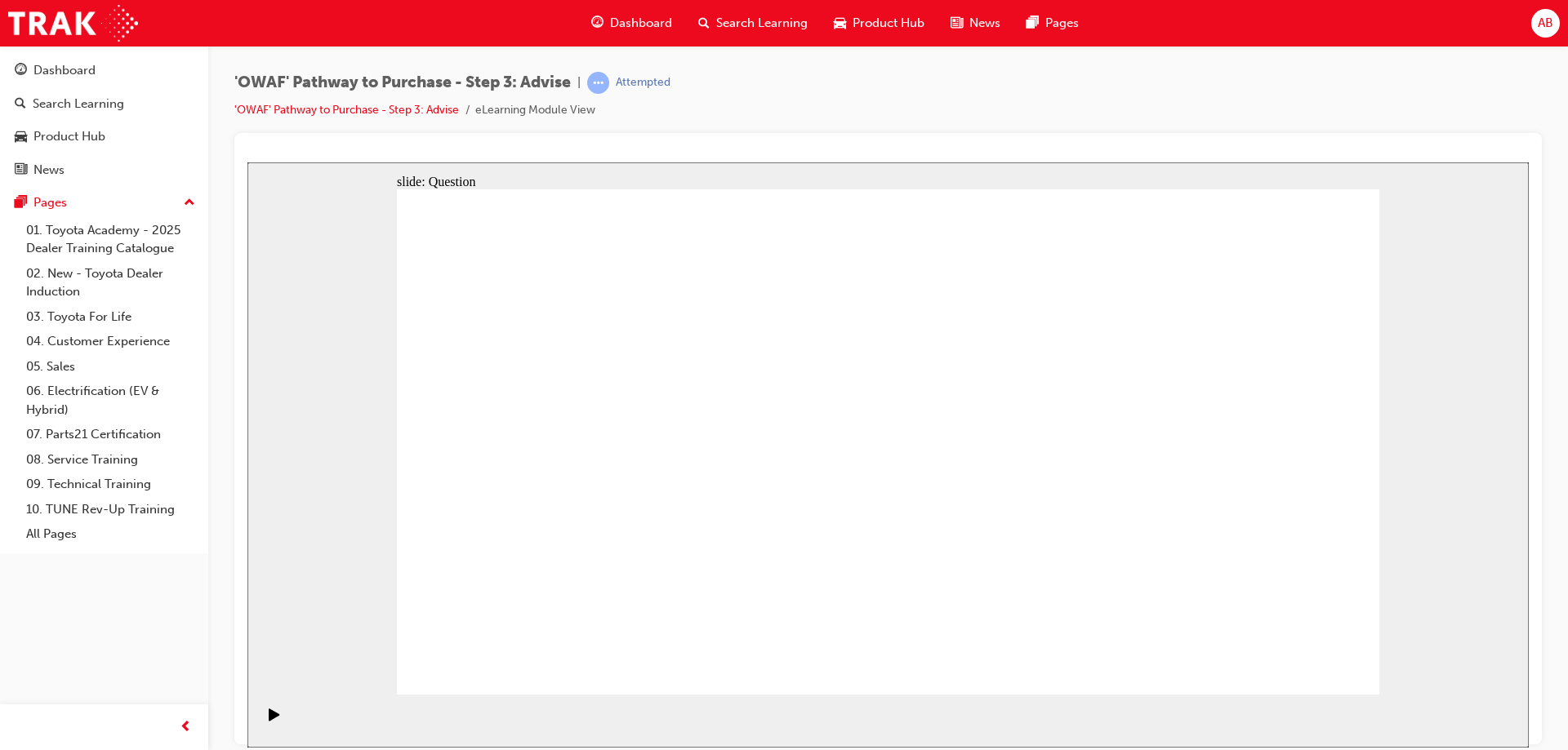
drag, startPoint x: 1205, startPoint y: 475, endPoint x: 889, endPoint y: 475, distance: 316.0
drag, startPoint x: 1219, startPoint y: 497, endPoint x: 608, endPoint y: 507, distance: 611.1
drag, startPoint x: 1197, startPoint y: 495, endPoint x: 608, endPoint y: 510, distance: 589.2
drag, startPoint x: 1218, startPoint y: 491, endPoint x: 614, endPoint y: 504, distance: 604.1
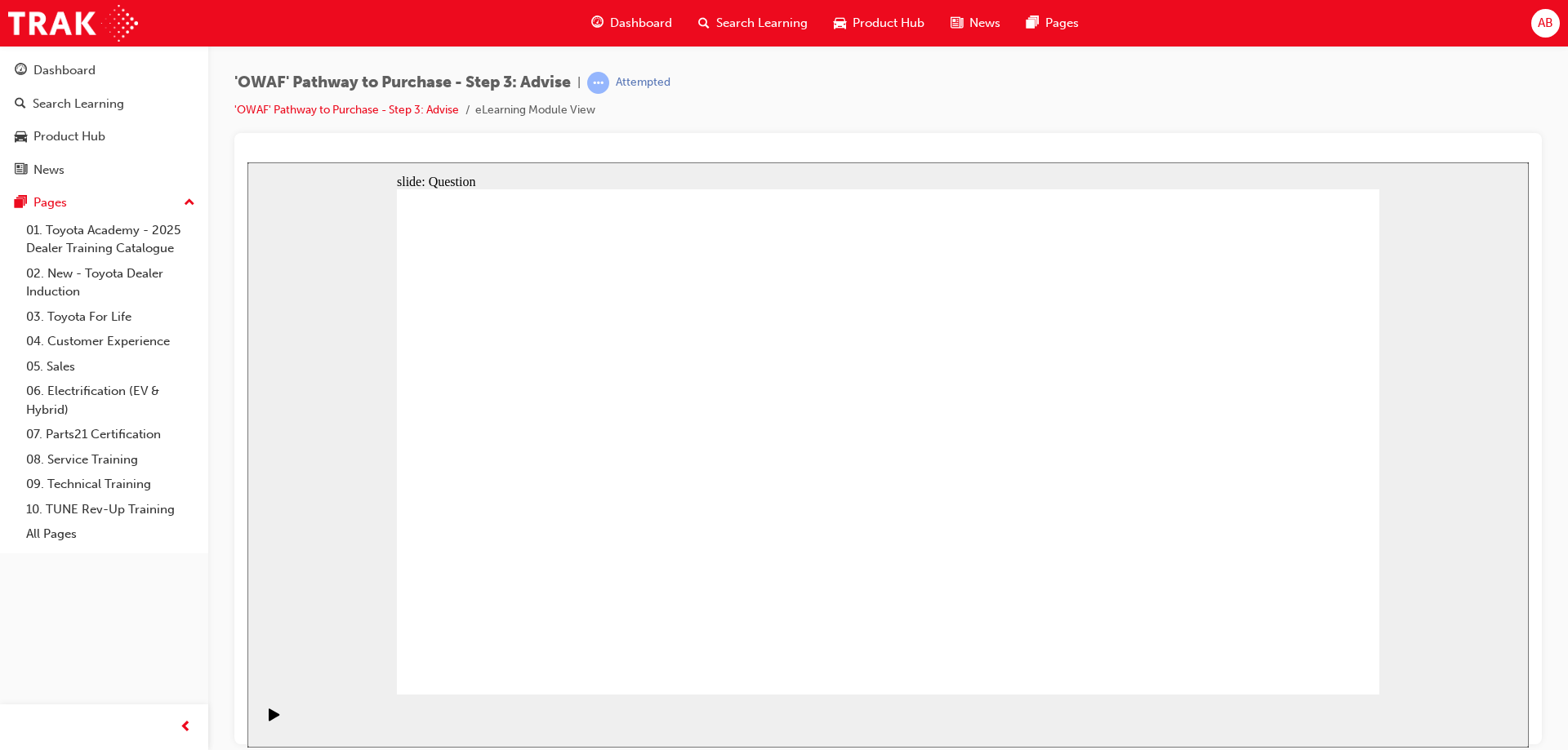
drag, startPoint x: 710, startPoint y: 471, endPoint x: 978, endPoint y: 418, distance: 273.2
drag, startPoint x: 724, startPoint y: 542, endPoint x: 962, endPoint y: 461, distance: 251.4
drag, startPoint x: 571, startPoint y: 400, endPoint x: 1137, endPoint y: 426, distance: 566.6
drag, startPoint x: 568, startPoint y: 470, endPoint x: 936, endPoint y: 473, distance: 368.0
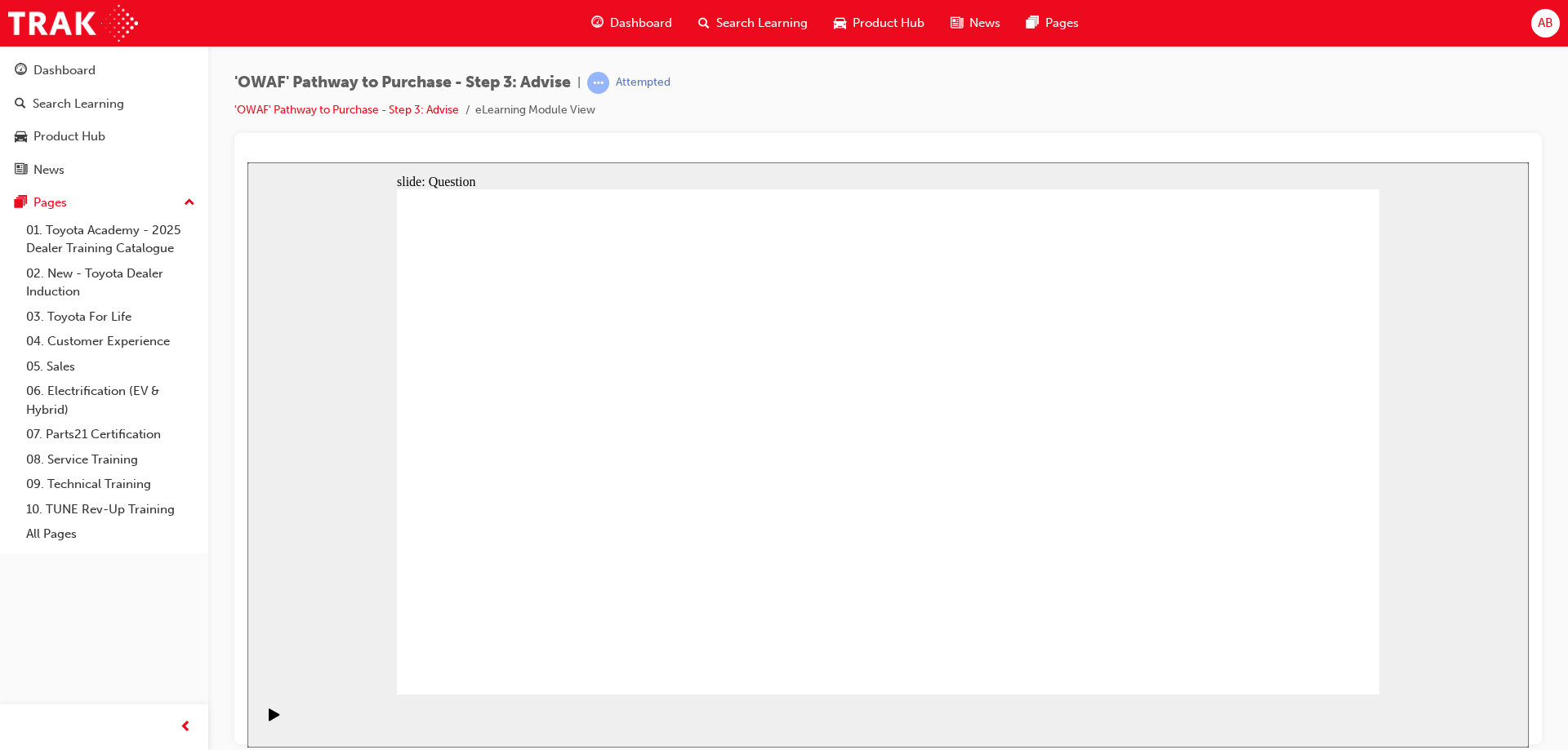
drag, startPoint x: 565, startPoint y: 542, endPoint x: 1089, endPoint y: 476, distance: 528.1
drag, startPoint x: 600, startPoint y: 392, endPoint x: 905, endPoint y: 587, distance: 362.0
drag, startPoint x: 994, startPoint y: 398, endPoint x: 604, endPoint y: 590, distance: 434.7
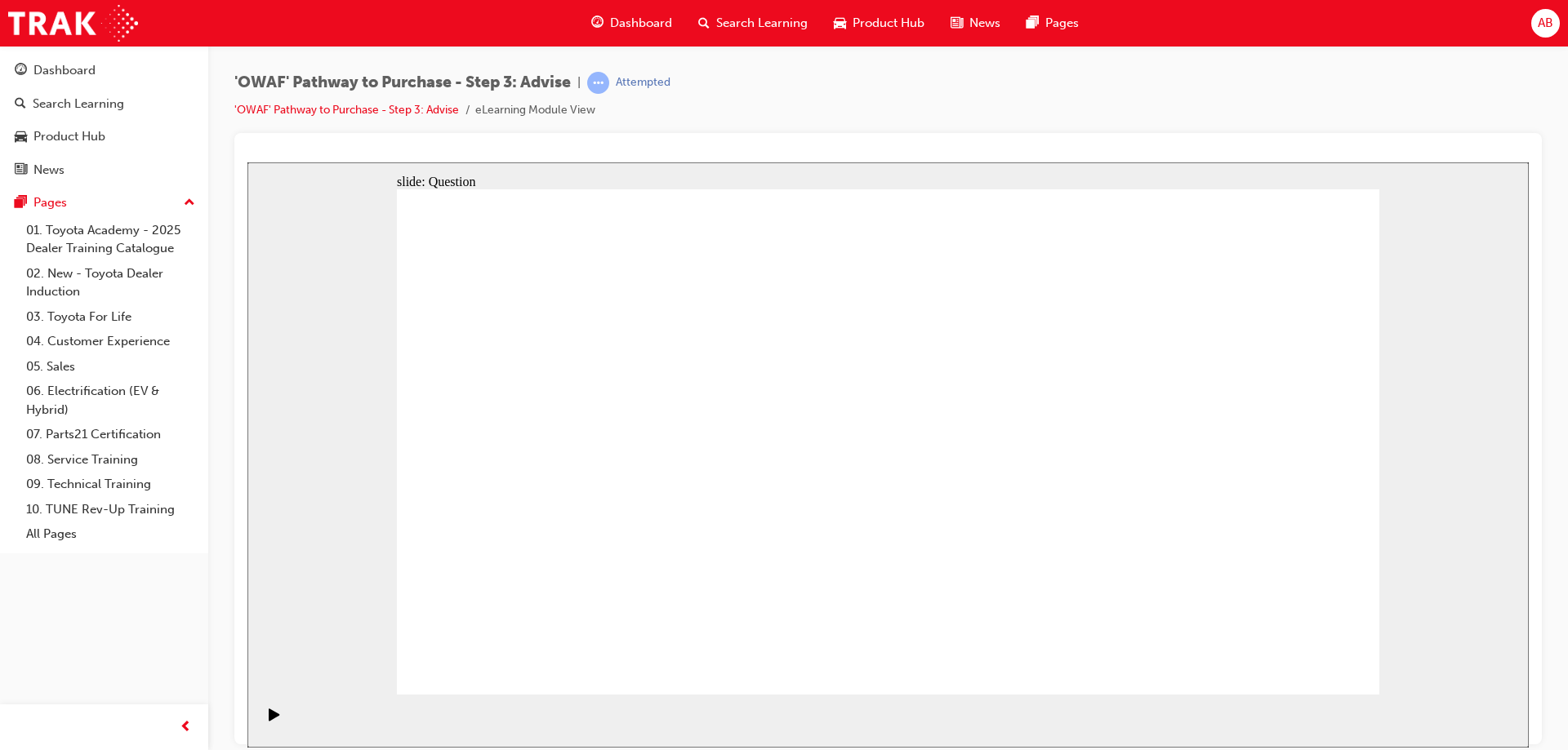
drag, startPoint x: 906, startPoint y: 389, endPoint x: 534, endPoint y: 587, distance: 421.4
drag, startPoint x: 1267, startPoint y: 395, endPoint x: 781, endPoint y: 589, distance: 523.3
drag, startPoint x: 706, startPoint y: 397, endPoint x: 709, endPoint y: 582, distance: 185.0
drag, startPoint x: 1088, startPoint y: 396, endPoint x: 1278, endPoint y: 592, distance: 273.0
drag, startPoint x: 799, startPoint y: 401, endPoint x: 992, endPoint y: 598, distance: 275.8
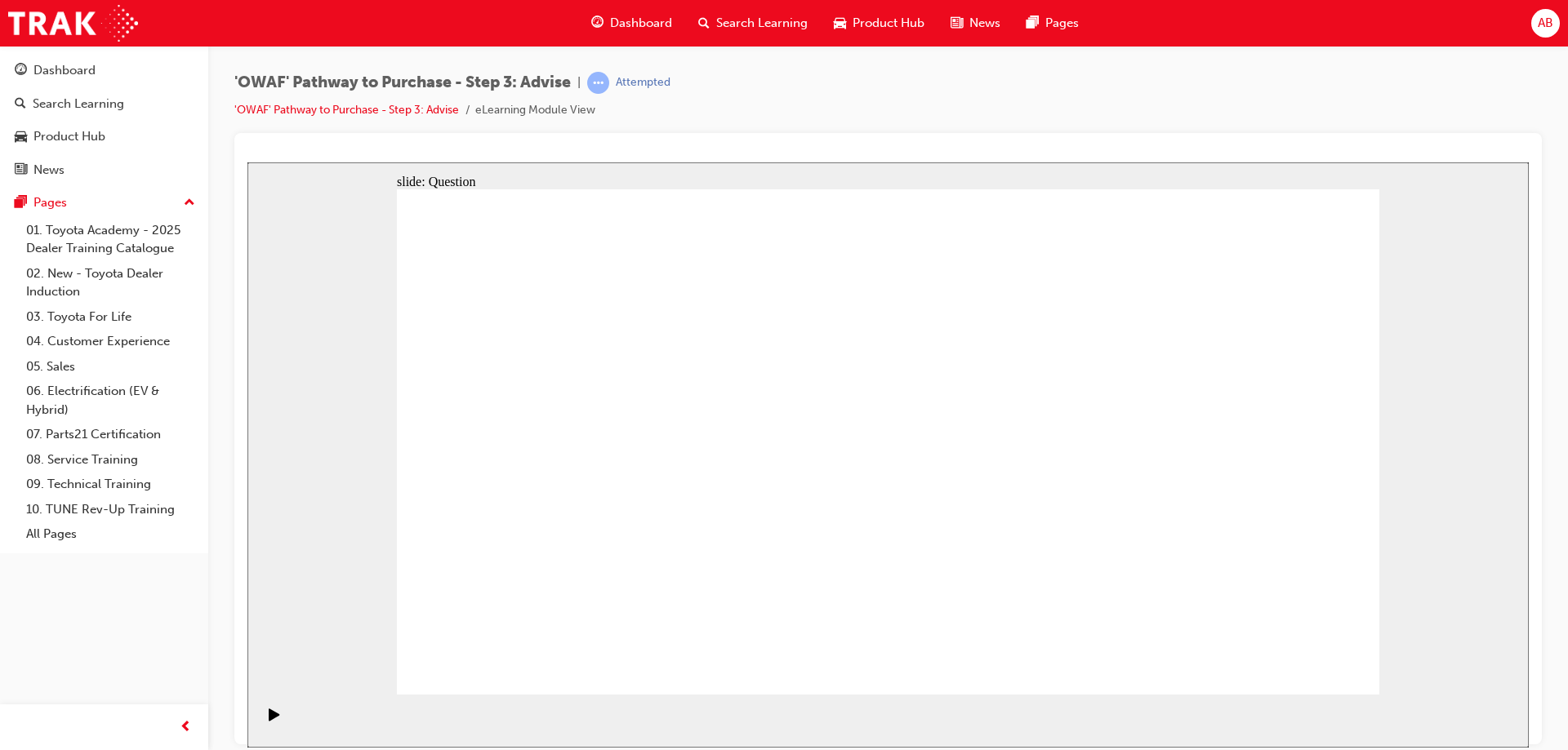
drag, startPoint x: 599, startPoint y: 448, endPoint x: 1167, endPoint y: 585, distance: 584.3
drag, startPoint x: 1186, startPoint y: 393, endPoint x: 1088, endPoint y: 588, distance: 218.2
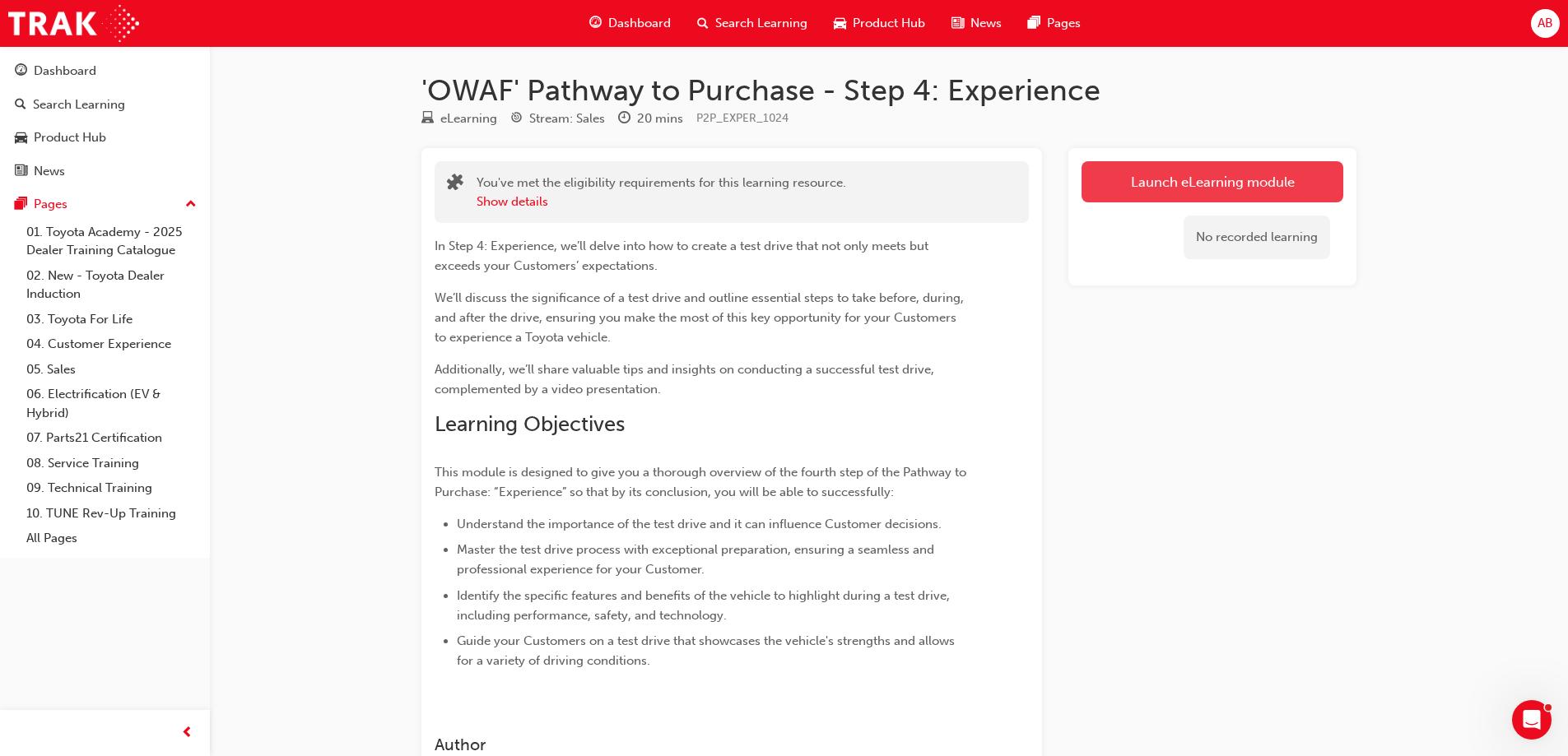
click at [1221, 187] on link "Launch eLearning module" at bounding box center [1212, 182] width 262 height 41
